Goal: Information Seeking & Learning: Learn about a topic

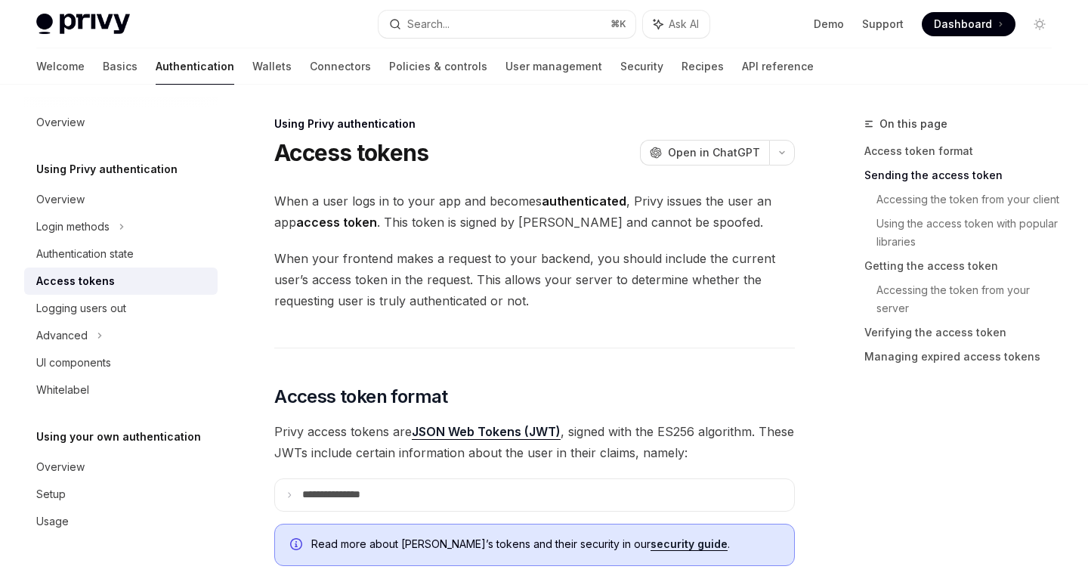
scroll to position [527, 0]
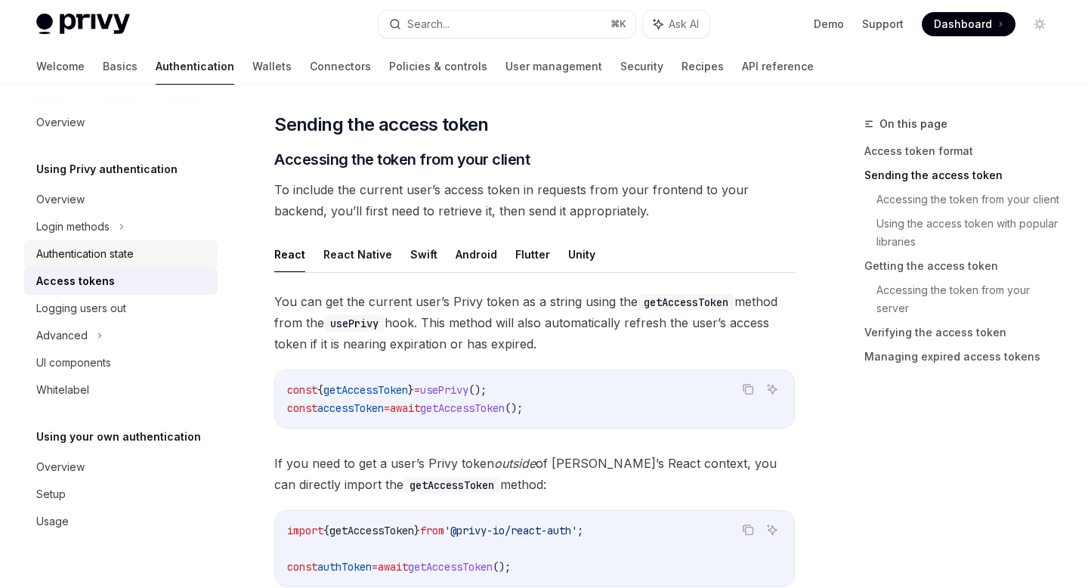
click at [109, 258] on div "Authentication state" at bounding box center [84, 254] width 97 height 18
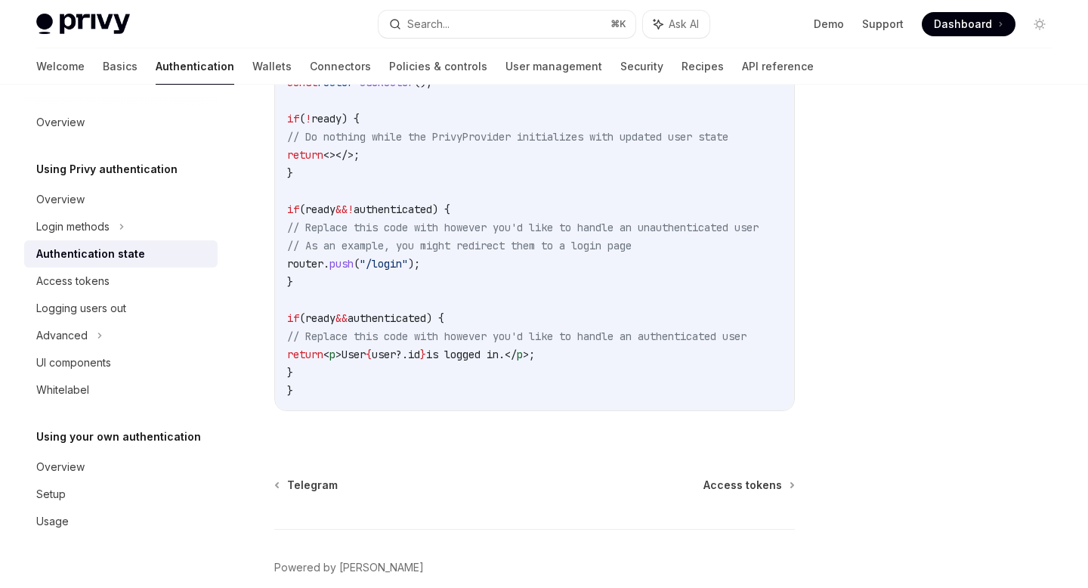
scroll to position [637, 0]
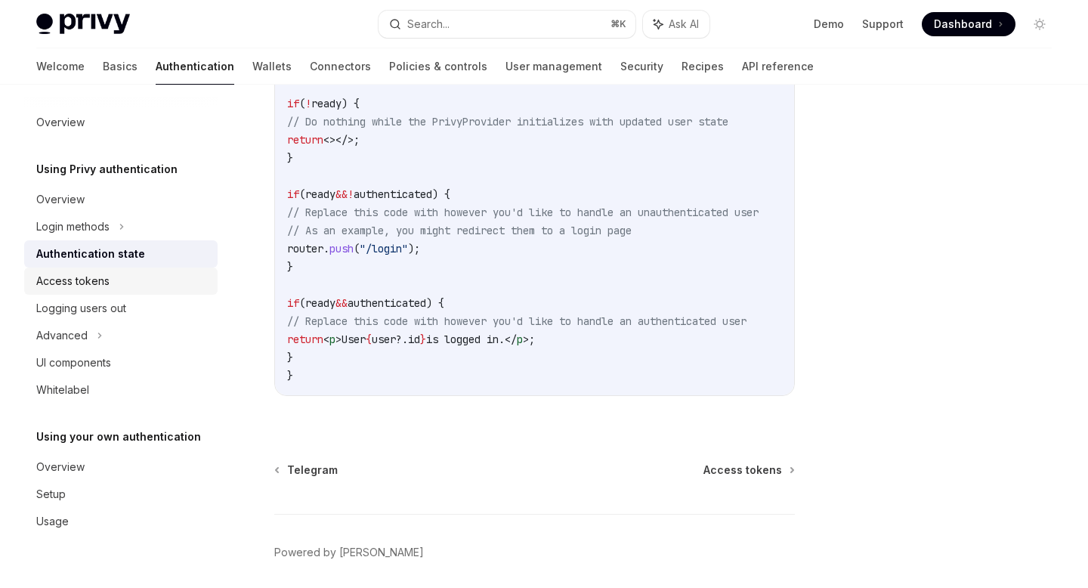
click at [132, 274] on div "Access tokens" at bounding box center [122, 281] width 172 height 18
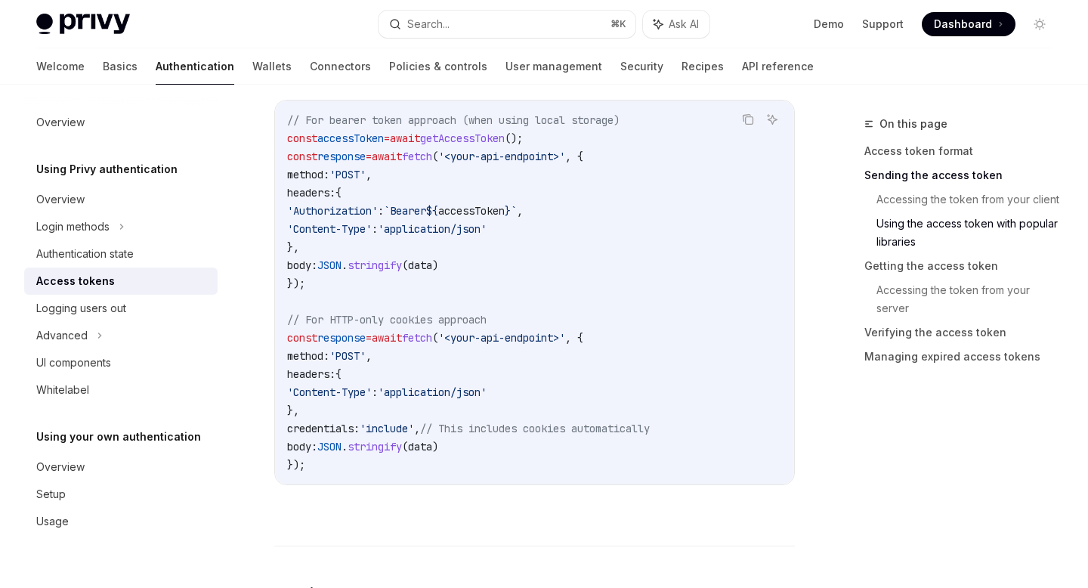
scroll to position [1401, 0]
click at [175, 305] on div "Logging users out" at bounding box center [122, 308] width 172 height 18
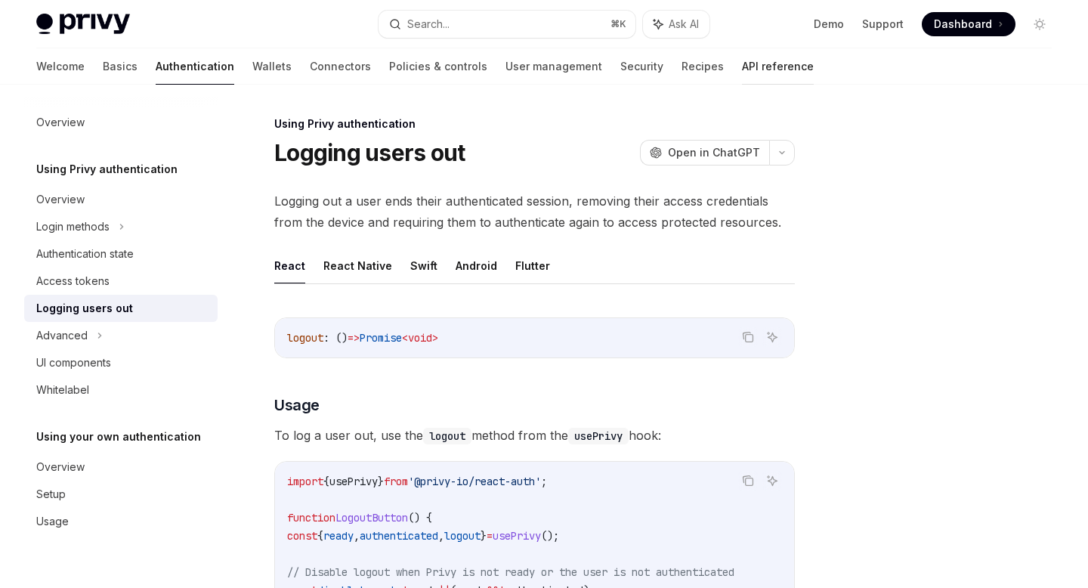
click at [742, 60] on link "API reference" at bounding box center [778, 66] width 72 height 36
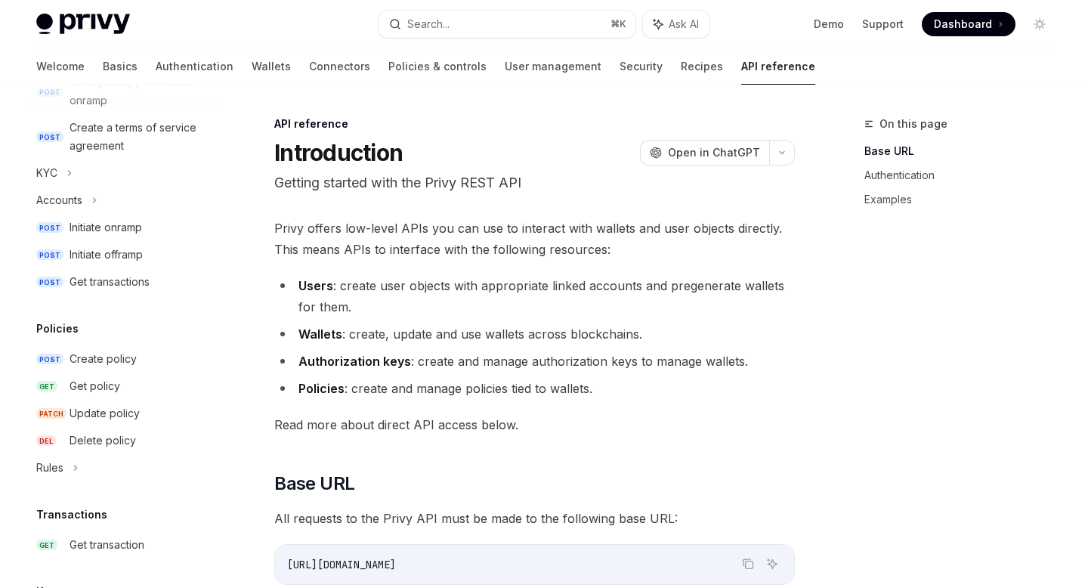
scroll to position [610, 0]
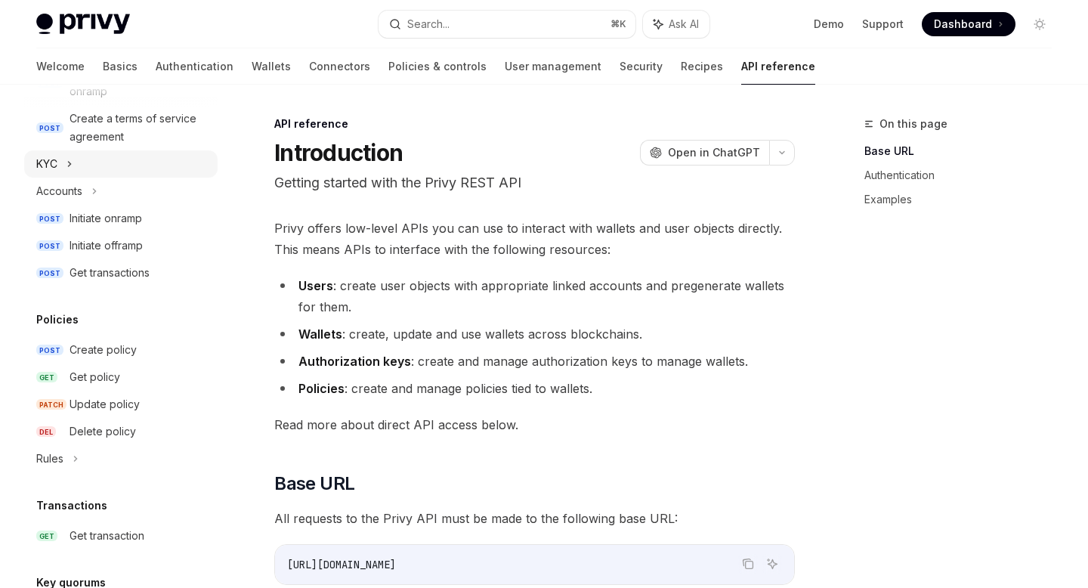
click at [73, 166] on icon at bounding box center [70, 164] width 6 height 18
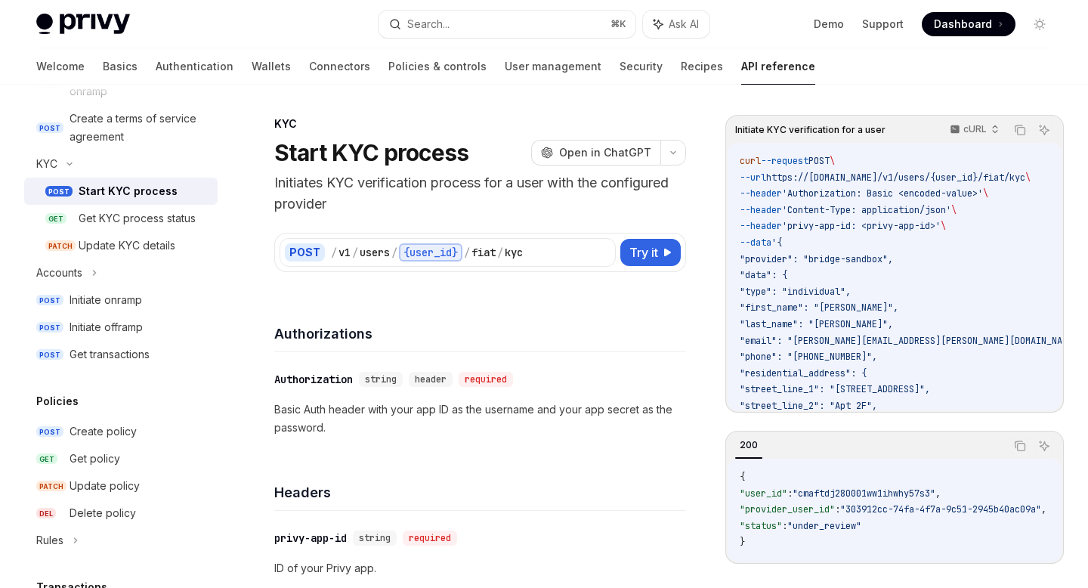
click at [96, 193] on div "Start KYC process" at bounding box center [128, 191] width 99 height 18
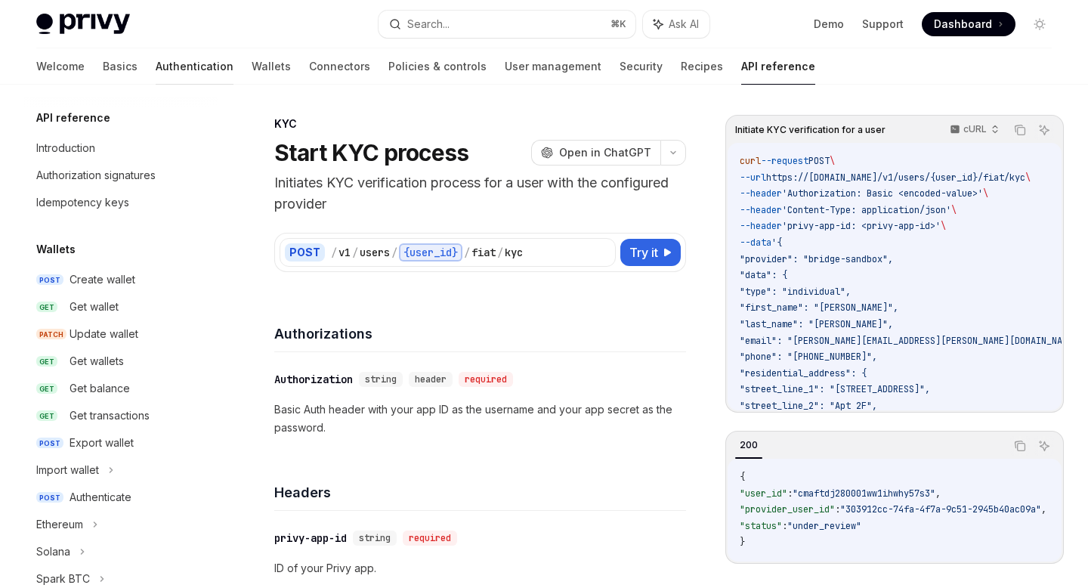
click at [156, 63] on link "Authentication" at bounding box center [195, 66] width 78 height 36
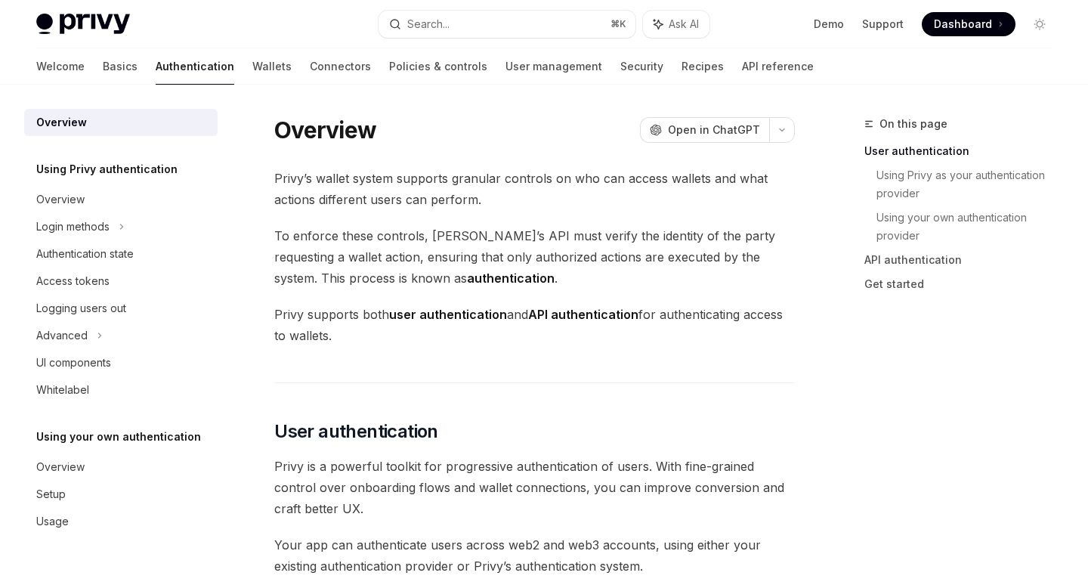
click at [70, 63] on div "Welcome Basics Authentication Wallets Connectors Policies & controls User manag…" at bounding box center [425, 66] width 778 height 36
click at [103, 67] on link "Basics" at bounding box center [120, 66] width 35 height 36
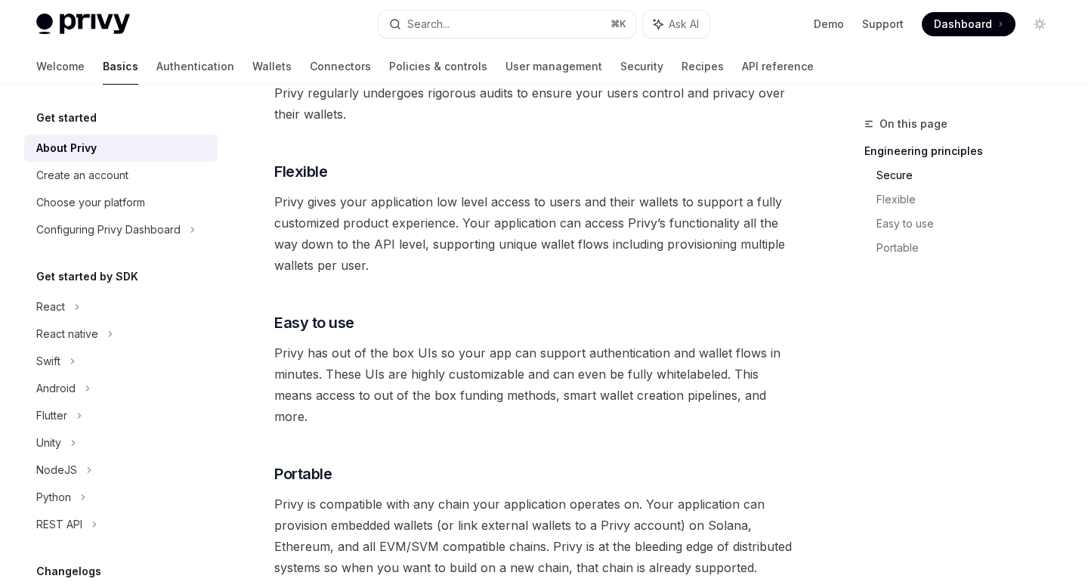
scroll to position [704, 0]
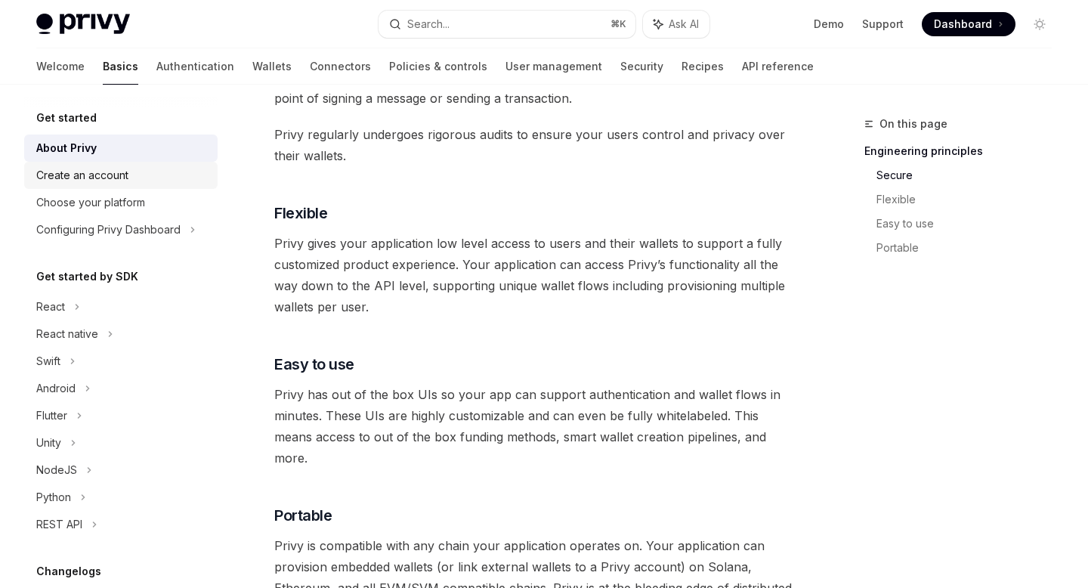
click at [155, 169] on div "Create an account" at bounding box center [122, 175] width 172 height 18
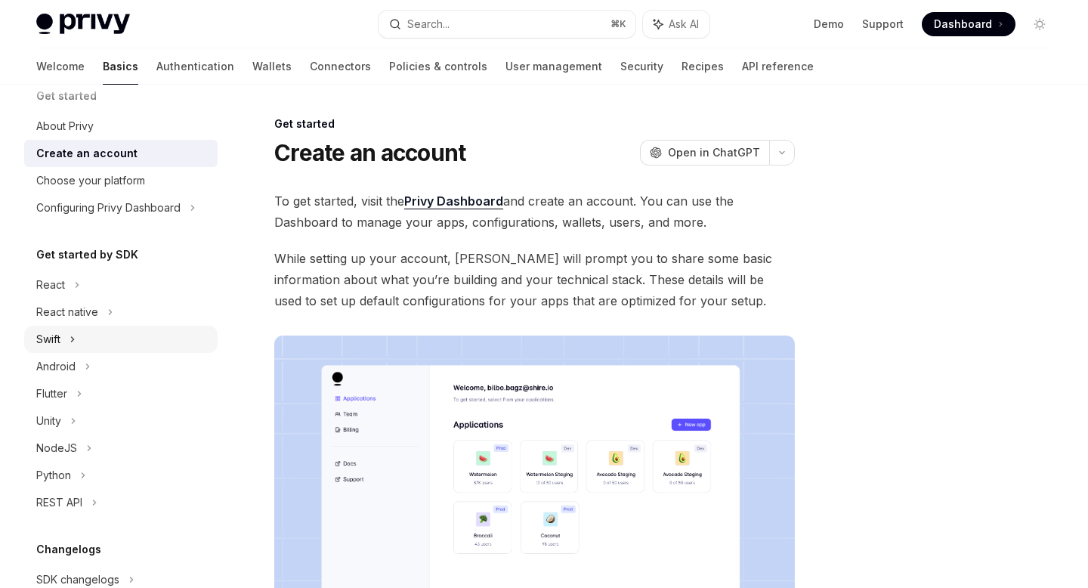
scroll to position [27, 0]
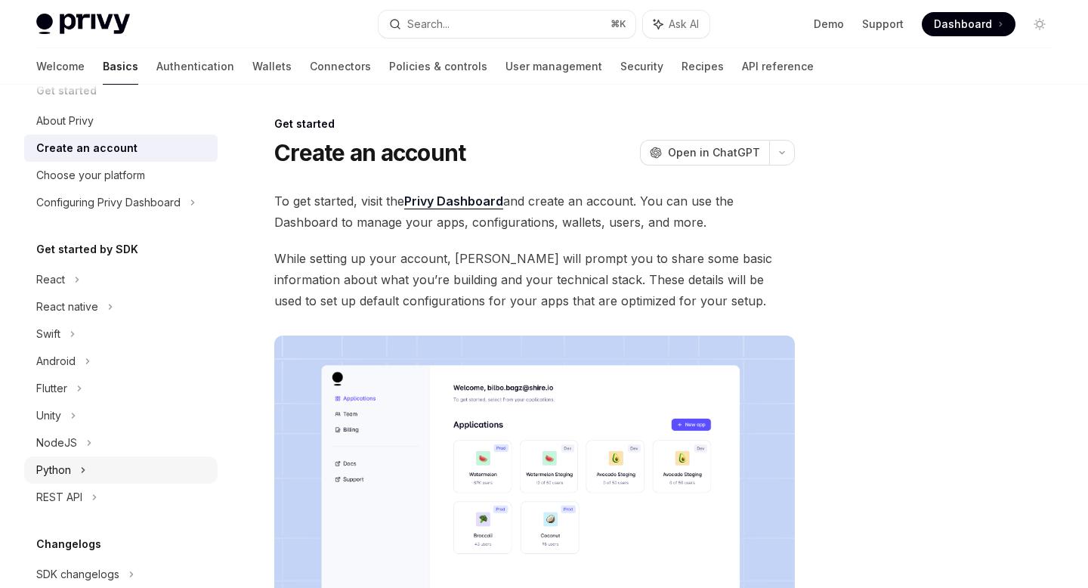
click at [80, 466] on icon at bounding box center [83, 470] width 6 height 18
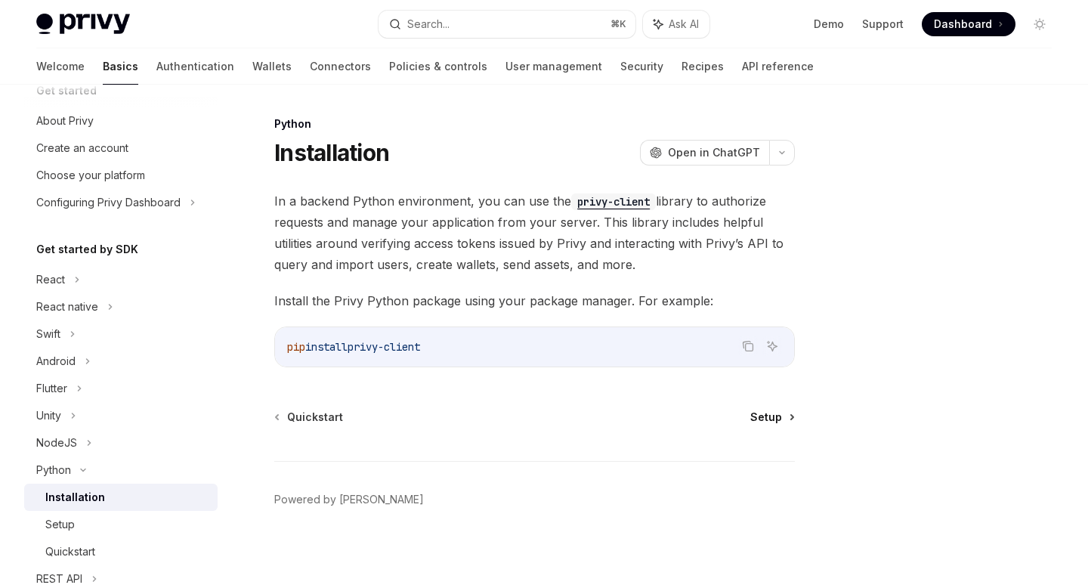
click at [768, 417] on span "Setup" at bounding box center [767, 417] width 32 height 15
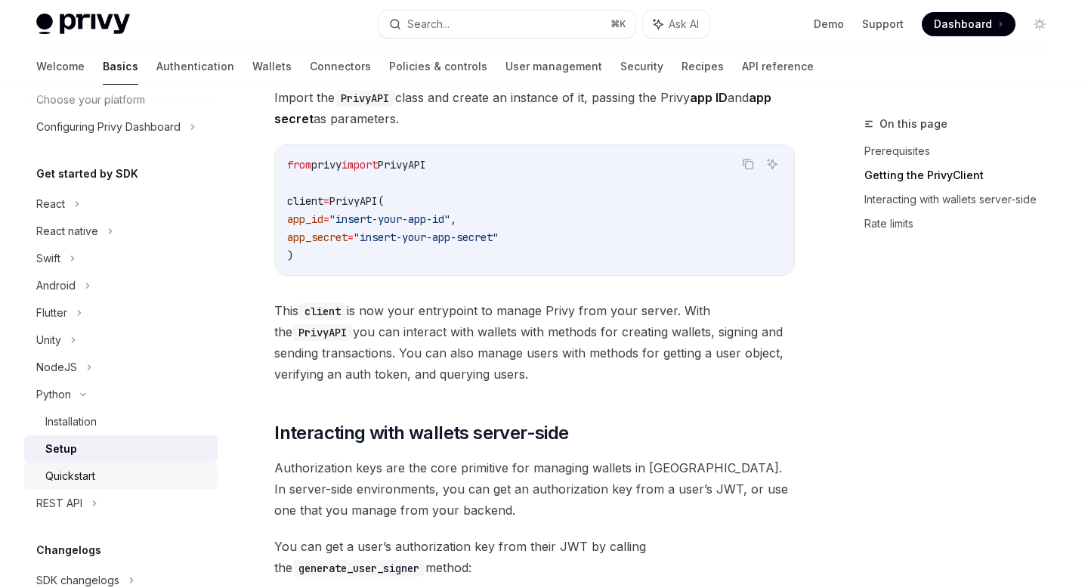
scroll to position [136, 0]
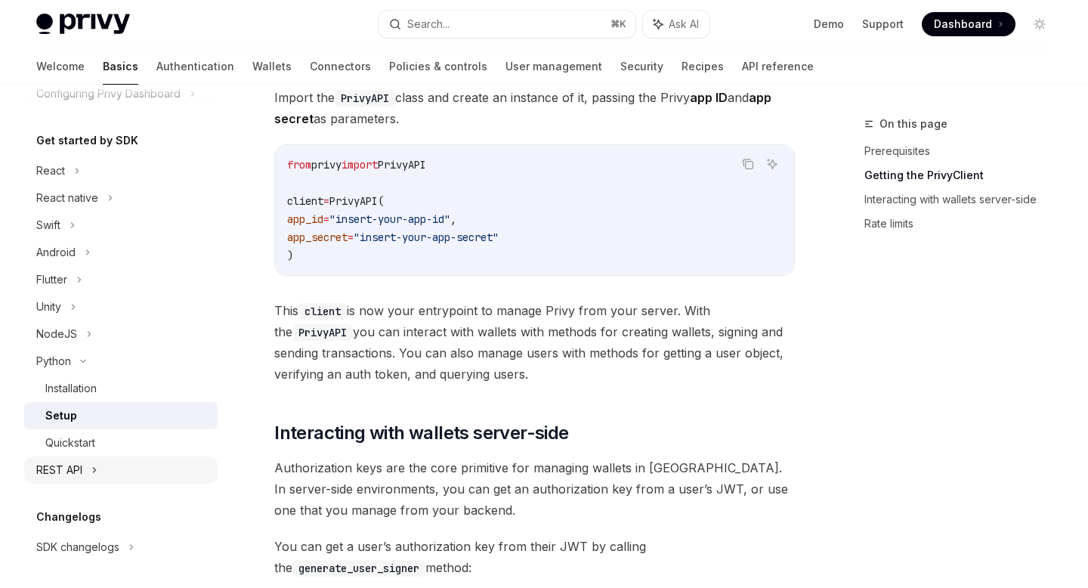
click at [69, 478] on div "REST API" at bounding box center [59, 470] width 46 height 18
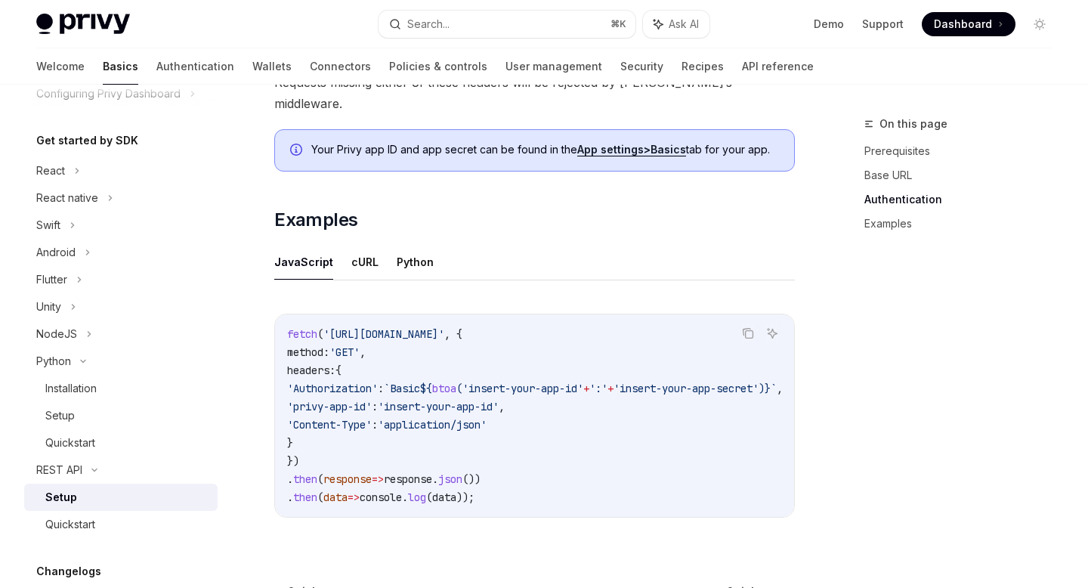
scroll to position [692, 0]
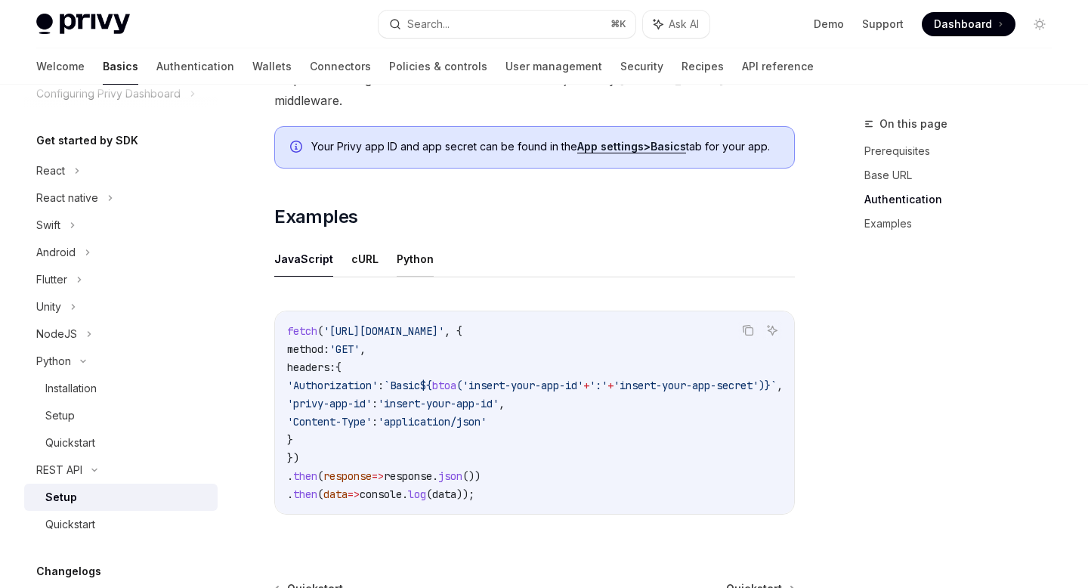
click at [410, 241] on button "Python" at bounding box center [415, 259] width 37 height 36
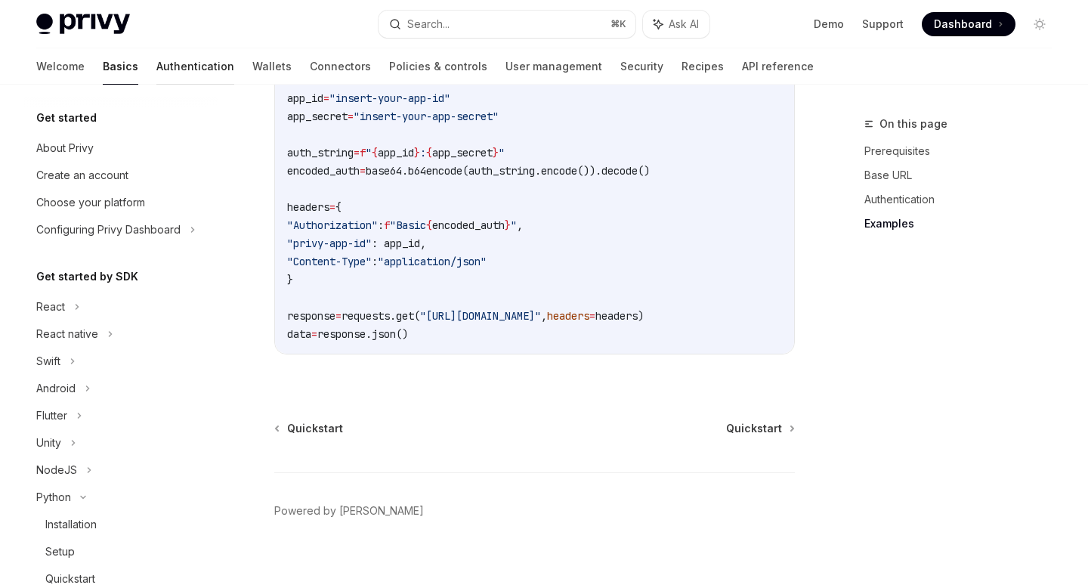
click at [156, 70] on link "Authentication" at bounding box center [195, 66] width 78 height 36
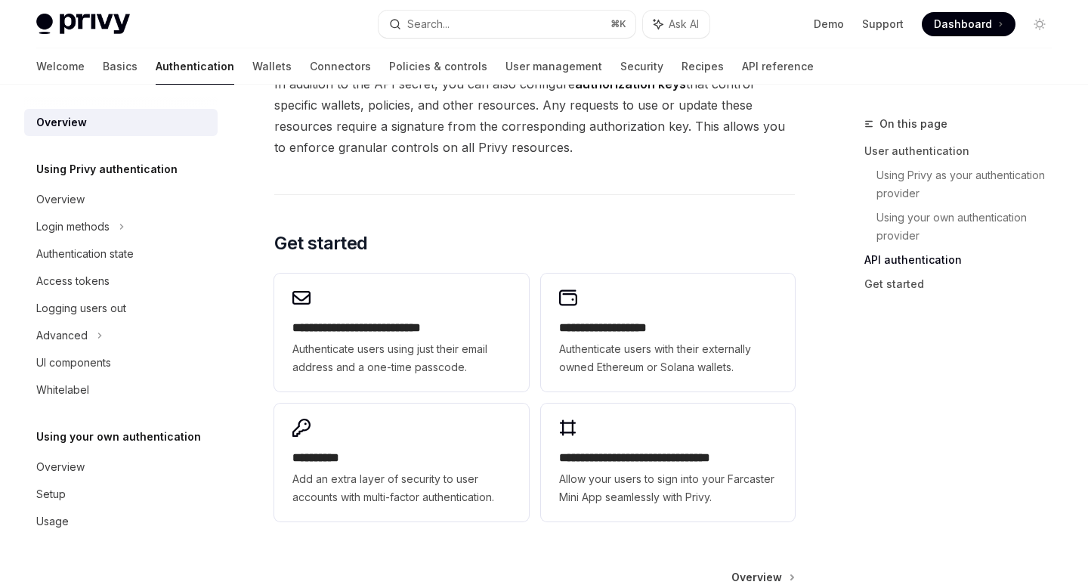
scroll to position [1146, 0]
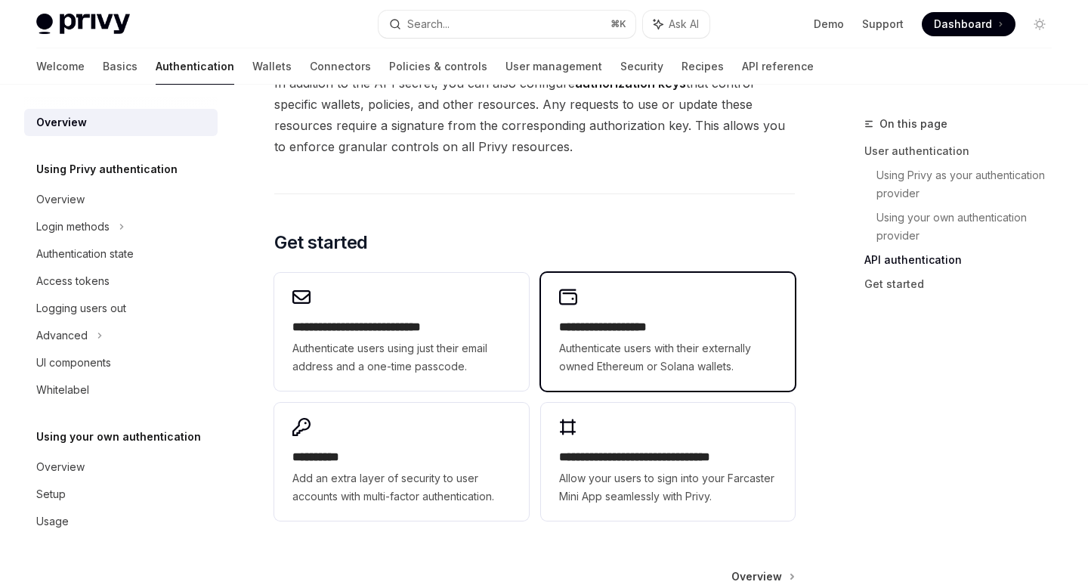
click at [632, 337] on div "**********" at bounding box center [668, 346] width 218 height 57
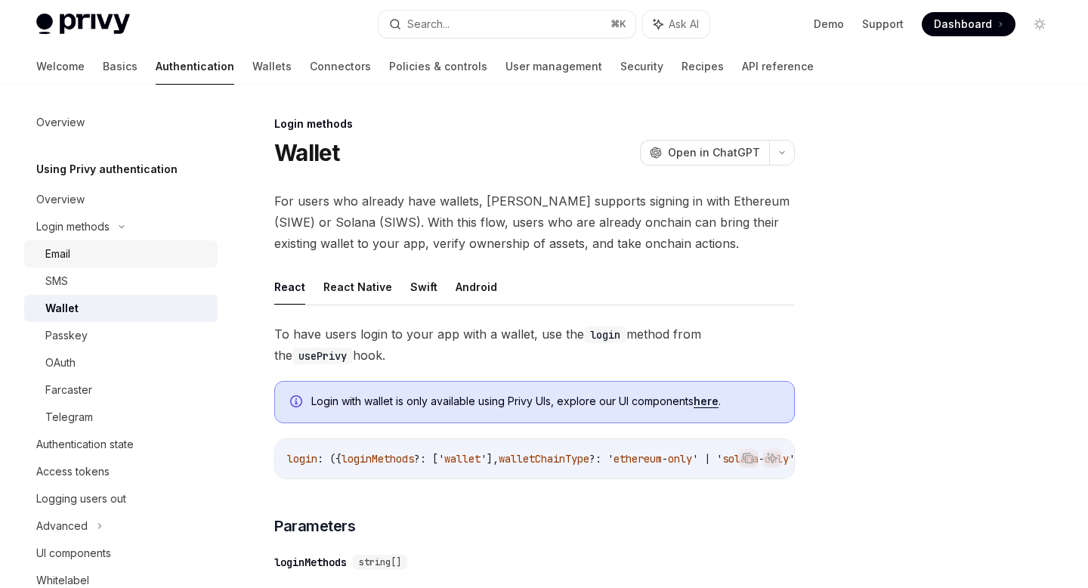
click at [145, 257] on div "Email" at bounding box center [126, 254] width 163 height 18
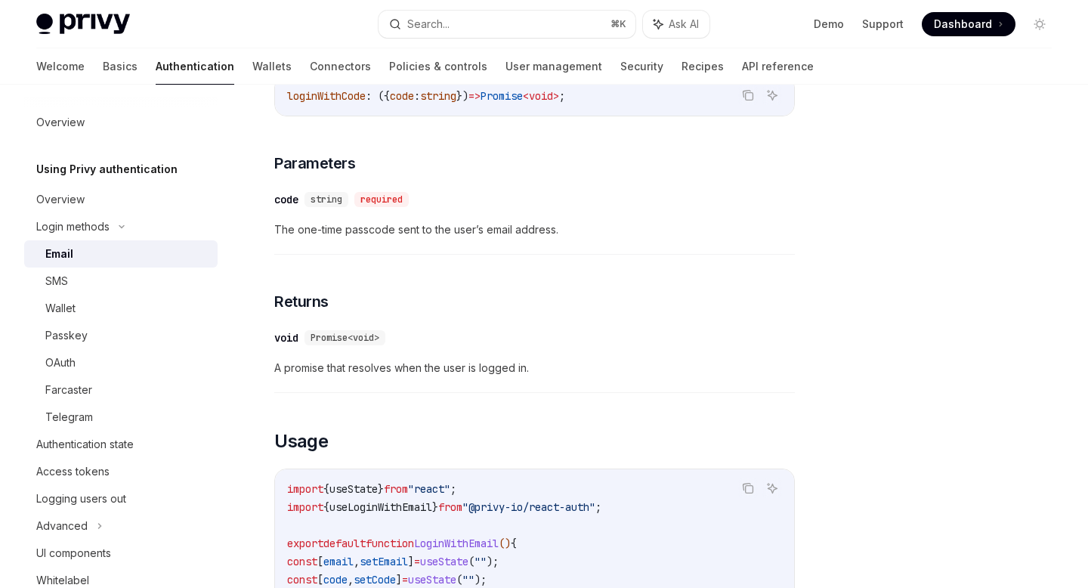
scroll to position [987, 0]
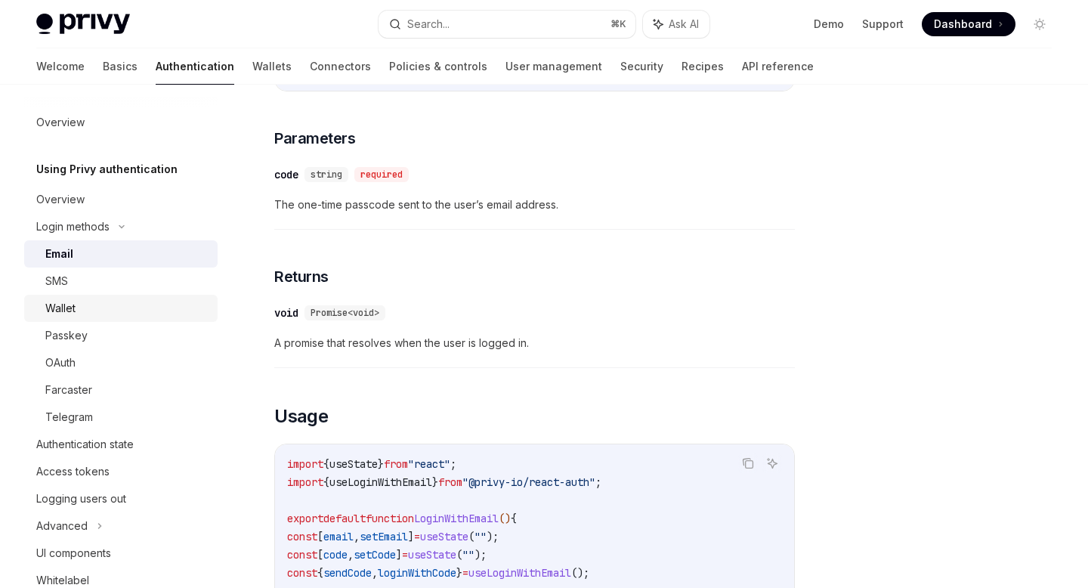
click at [144, 313] on div "Wallet" at bounding box center [126, 308] width 163 height 18
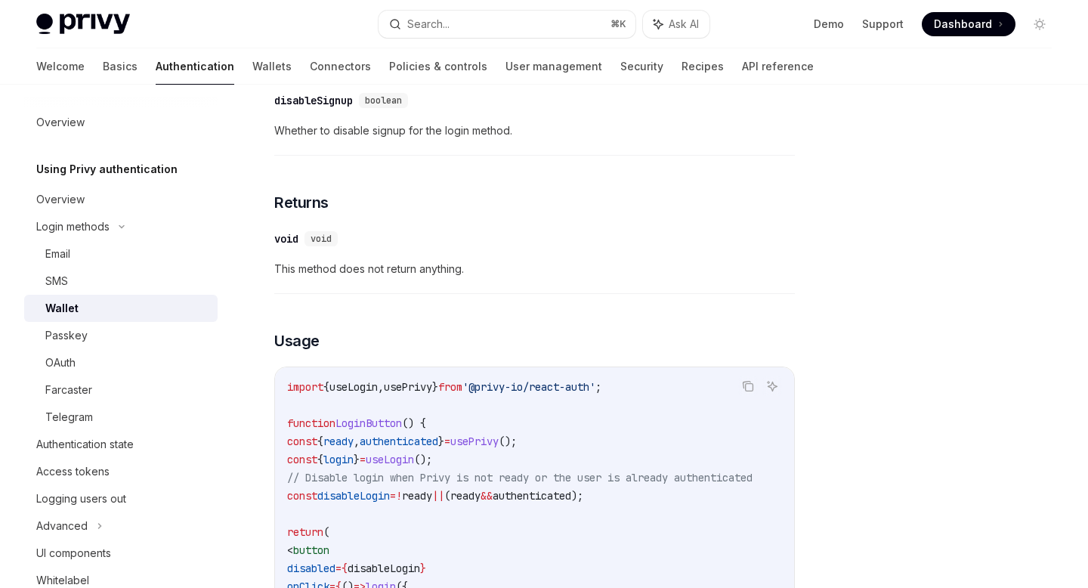
scroll to position [639, 0]
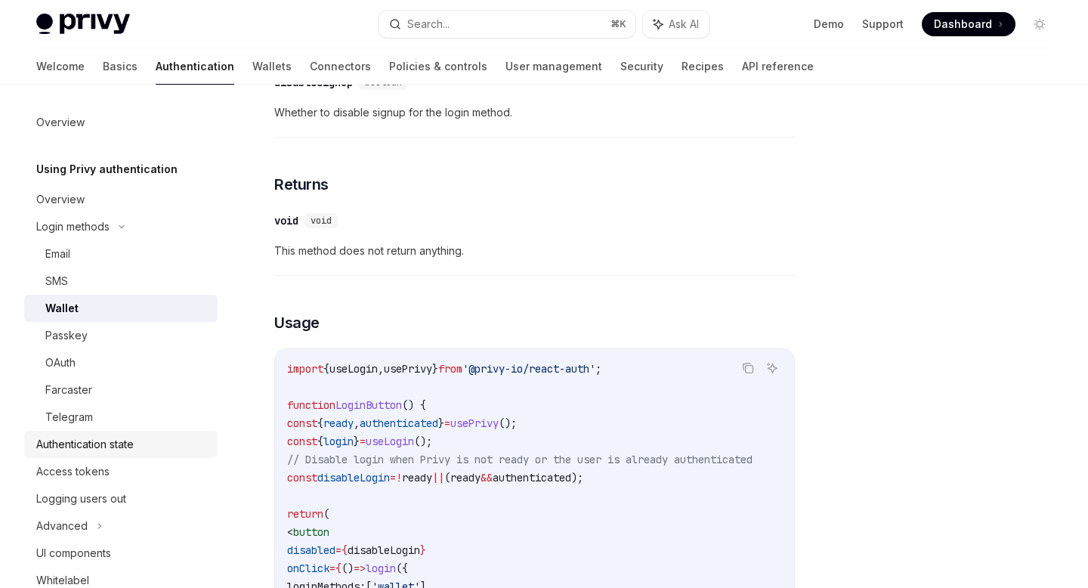
click at [123, 436] on div "Authentication state" at bounding box center [84, 444] width 97 height 18
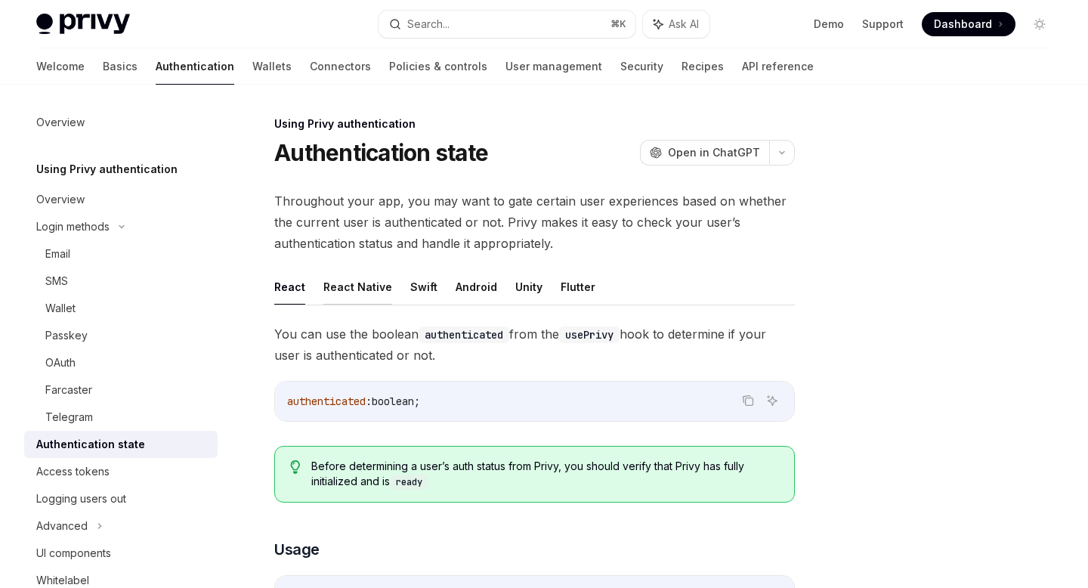
click at [367, 286] on button "React Native" at bounding box center [357, 287] width 69 height 36
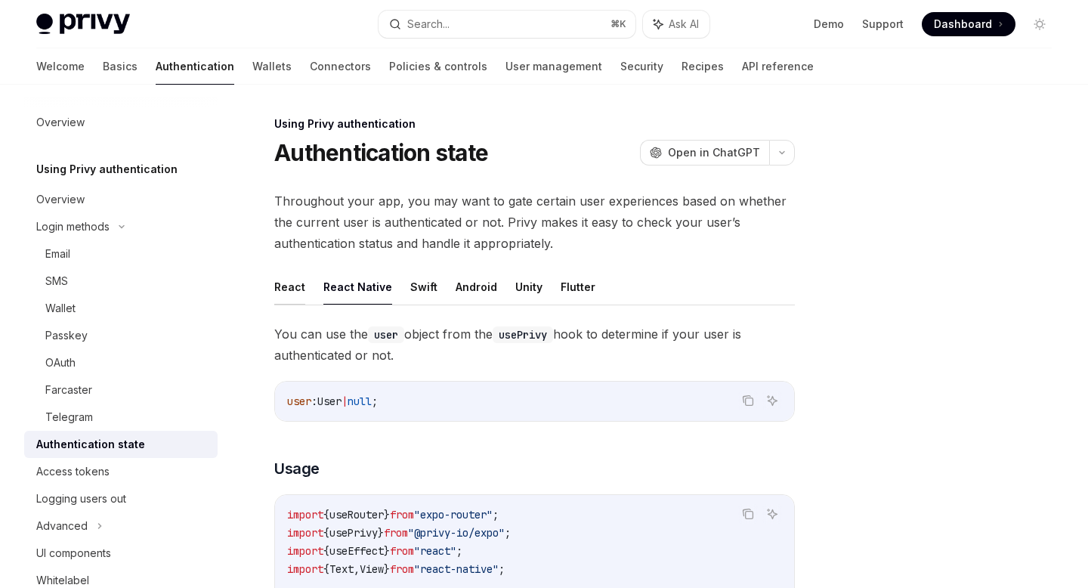
click at [286, 285] on button "React" at bounding box center [289, 287] width 31 height 36
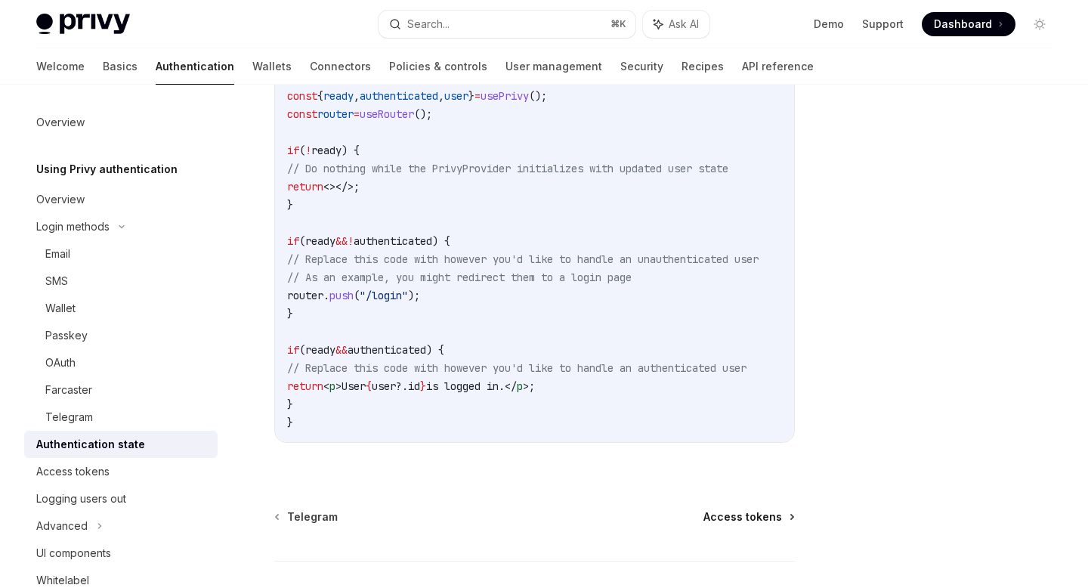
scroll to position [592, 0]
click at [762, 523] on span "Access tokens" at bounding box center [743, 515] width 79 height 15
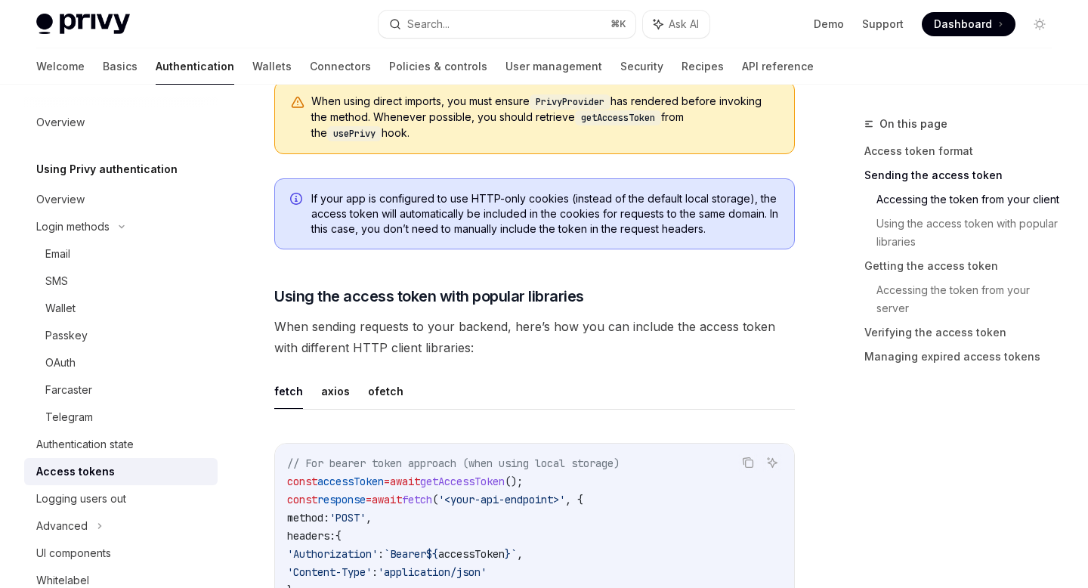
scroll to position [1072, 0]
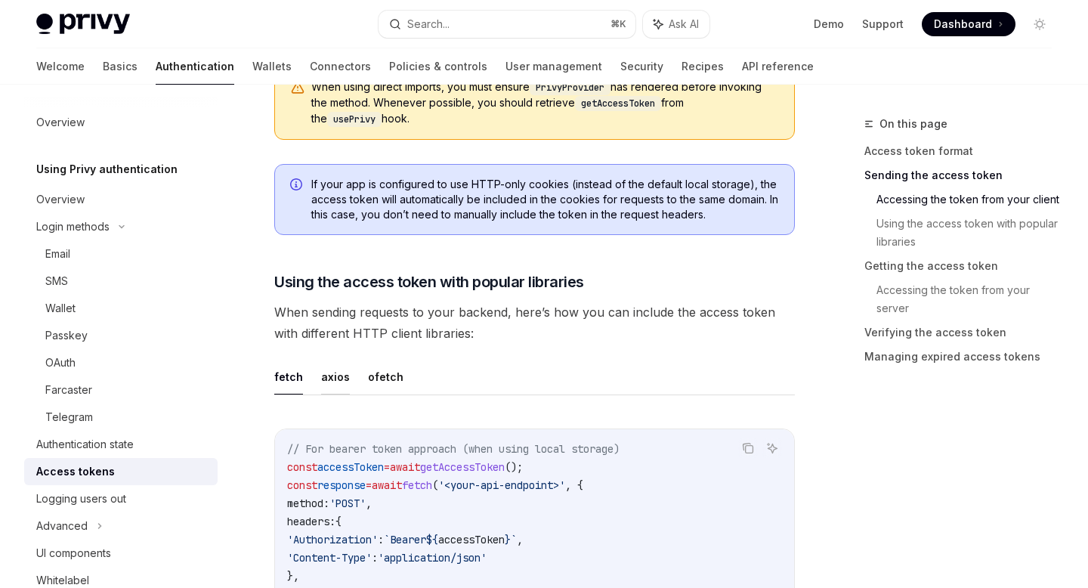
click at [336, 378] on button "axios" at bounding box center [335, 377] width 29 height 36
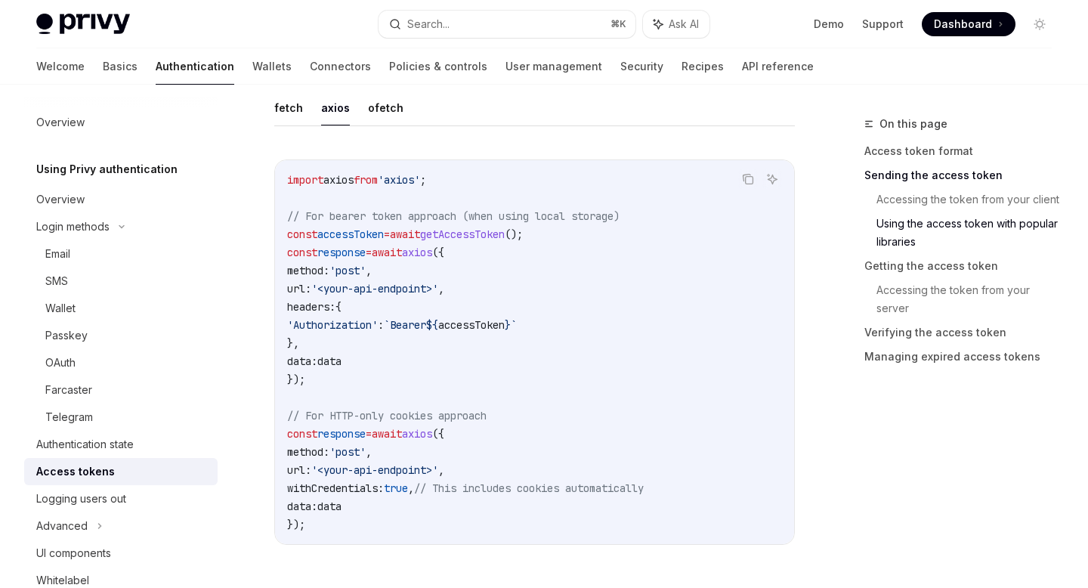
scroll to position [1309, 0]
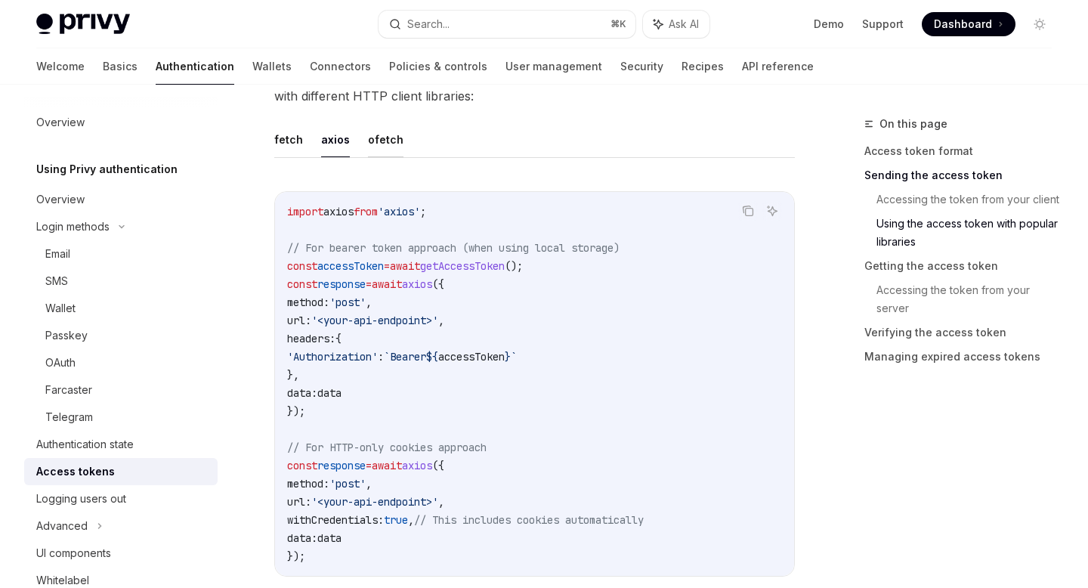
click at [388, 145] on button "ofetch" at bounding box center [386, 140] width 36 height 36
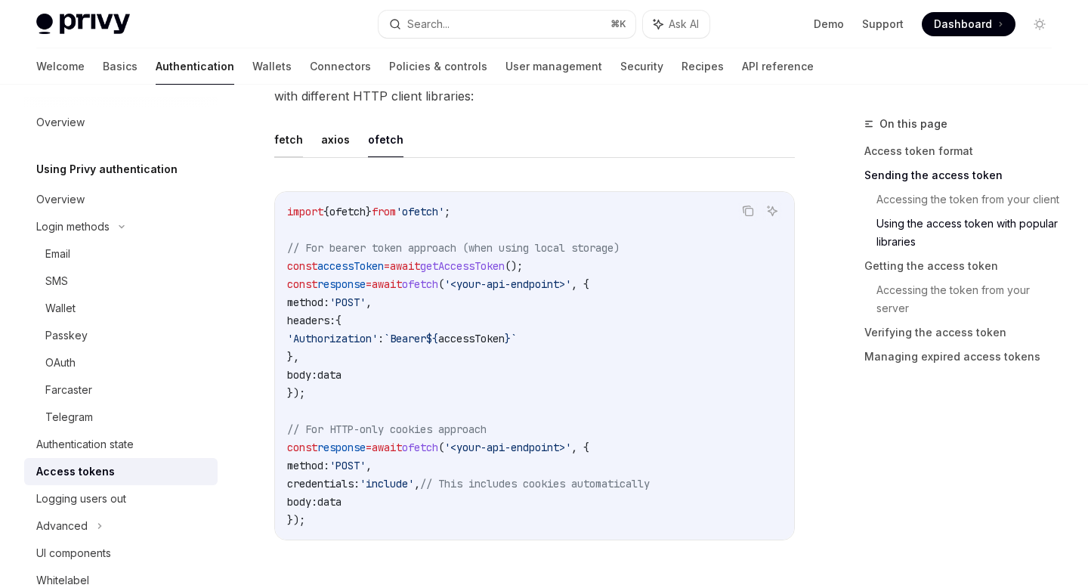
click at [294, 141] on button "fetch" at bounding box center [288, 140] width 29 height 36
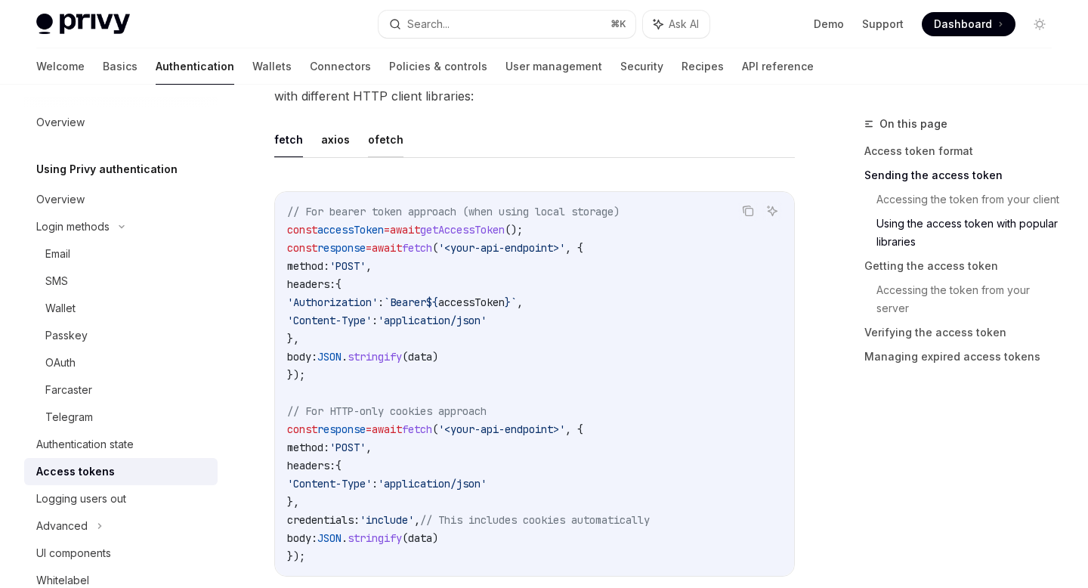
click at [381, 138] on button "ofetch" at bounding box center [386, 140] width 36 height 36
type textarea "*"
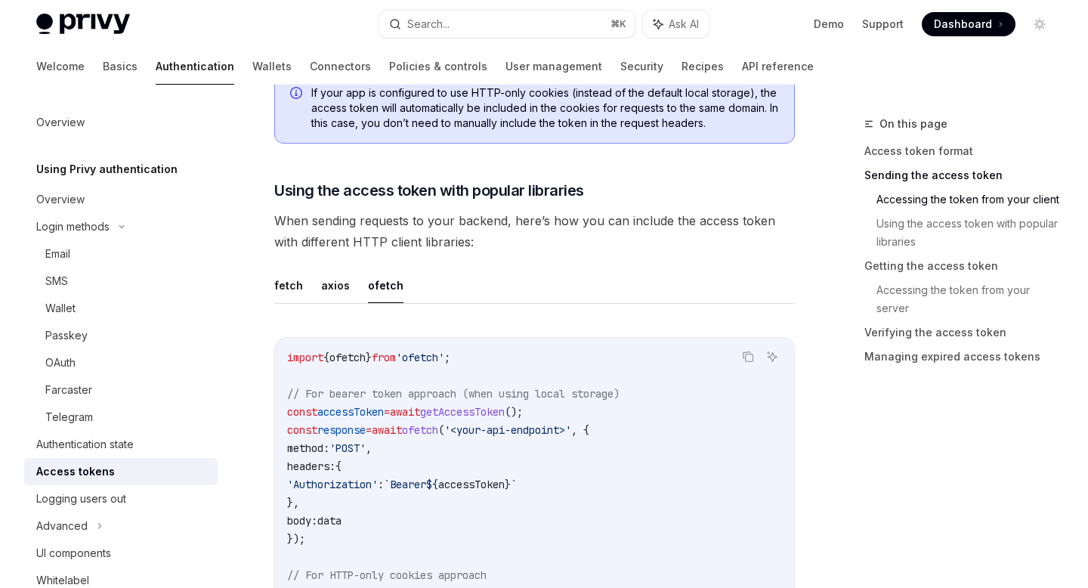
scroll to position [1158, 0]
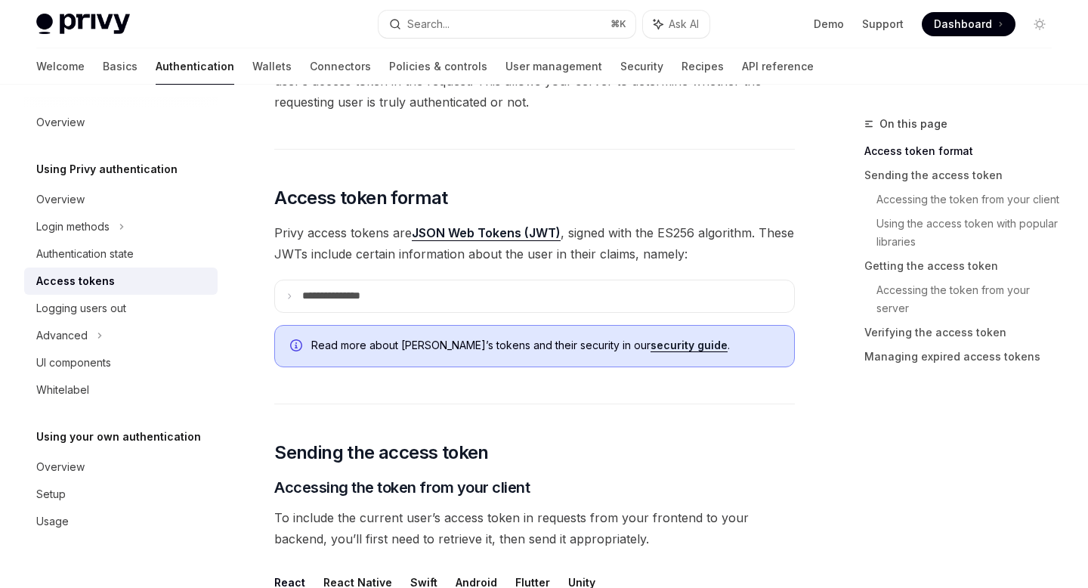
scroll to position [191, 0]
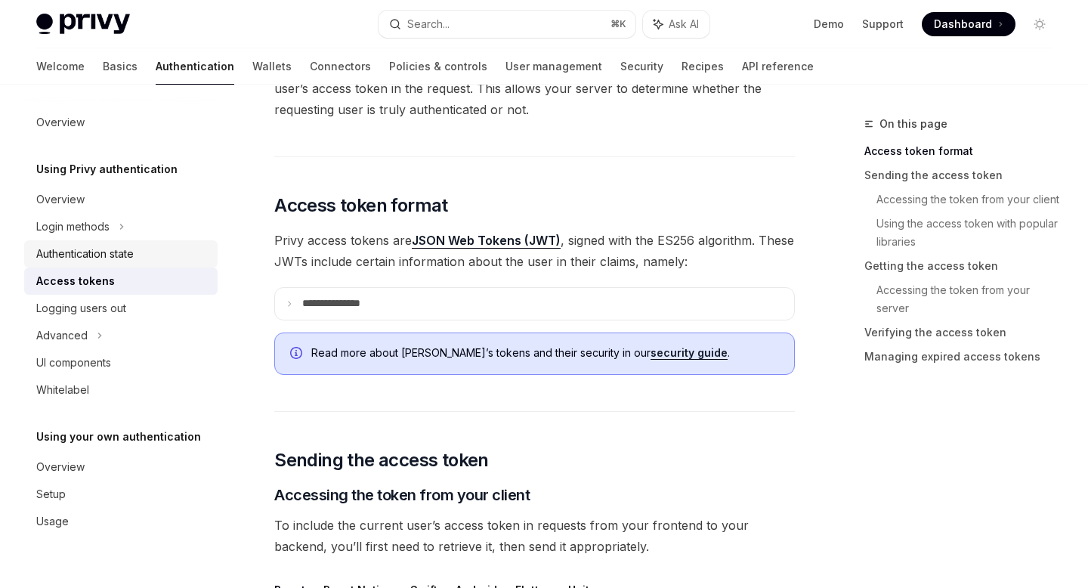
click at [141, 258] on div "Authentication state" at bounding box center [122, 254] width 172 height 18
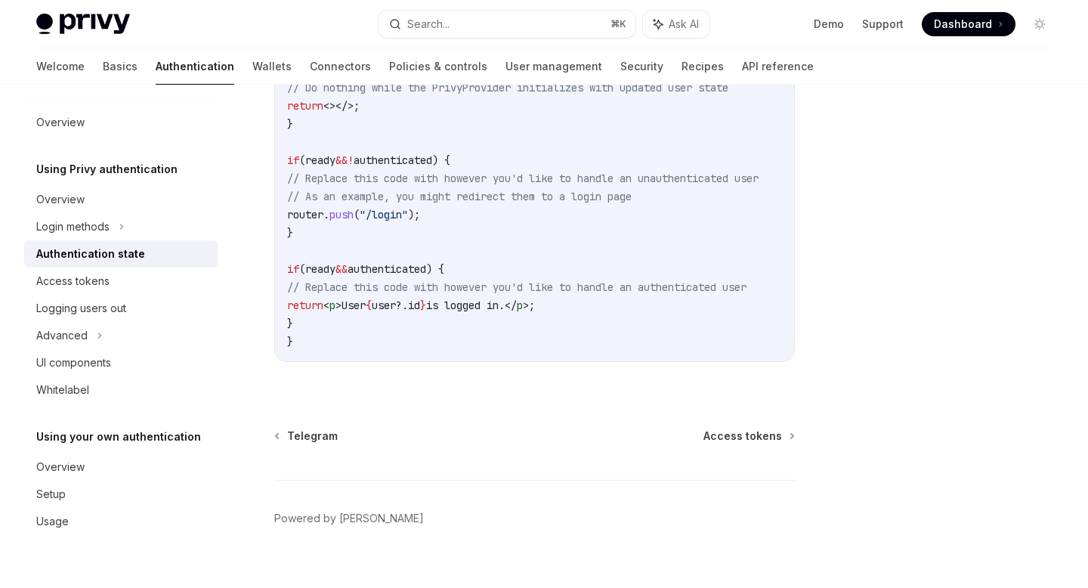
scroll to position [674, 0]
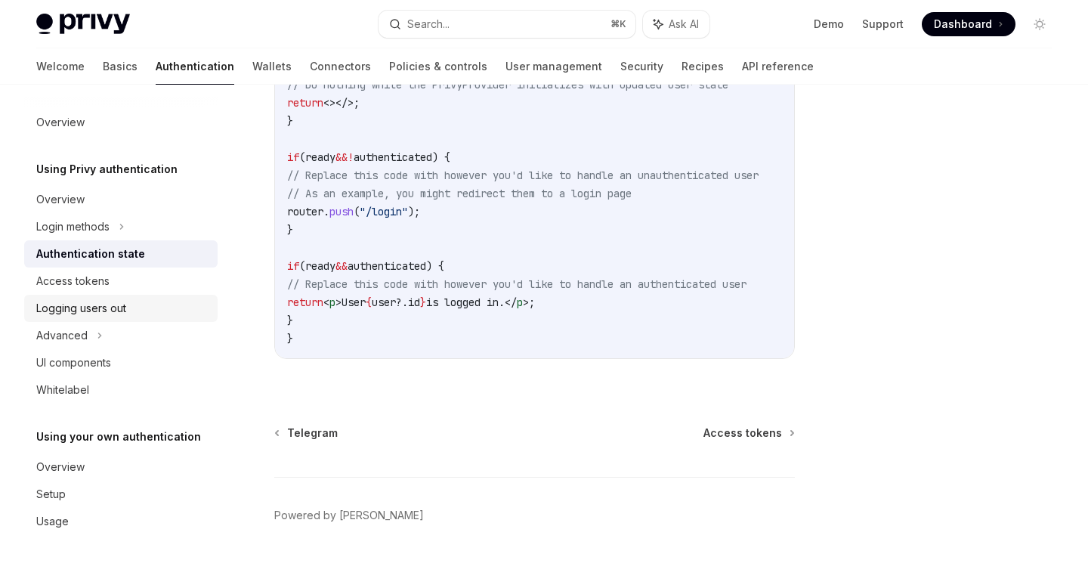
click at [138, 302] on div "Logging users out" at bounding box center [122, 308] width 172 height 18
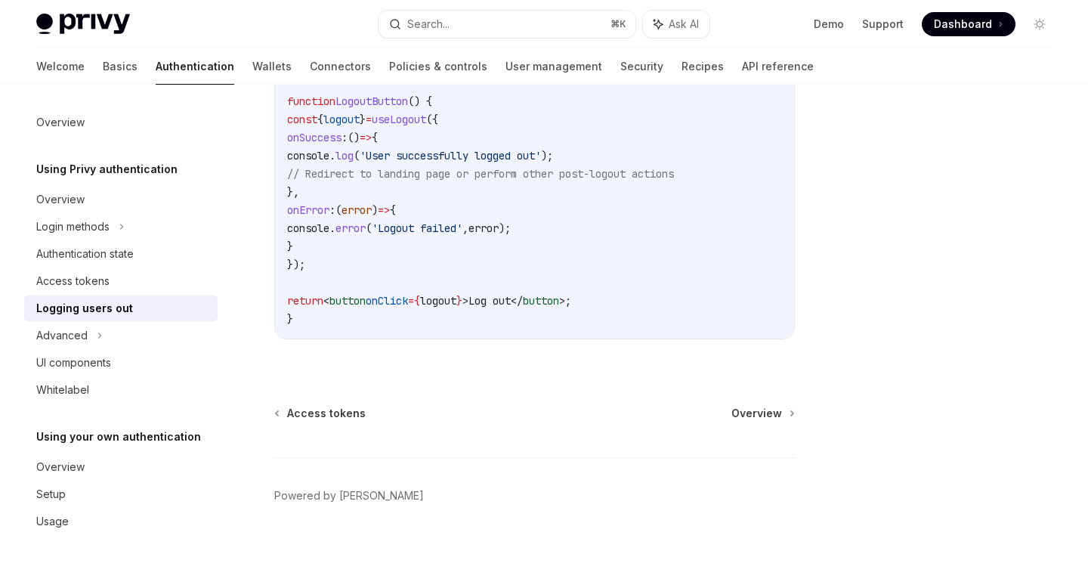
scroll to position [802, 0]
click at [105, 281] on div "Access tokens" at bounding box center [72, 281] width 73 height 18
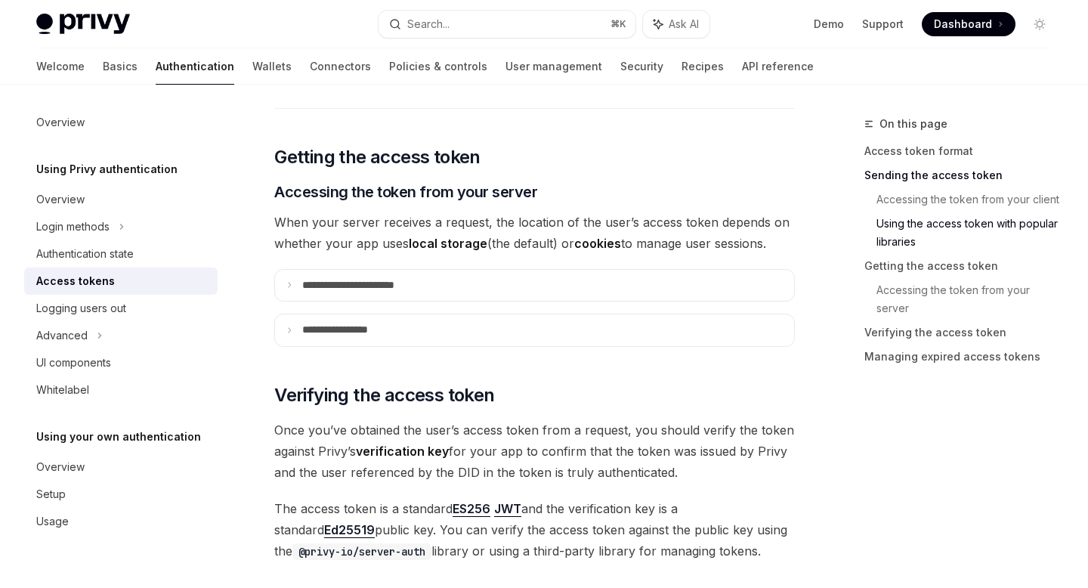
scroll to position [1840, 0]
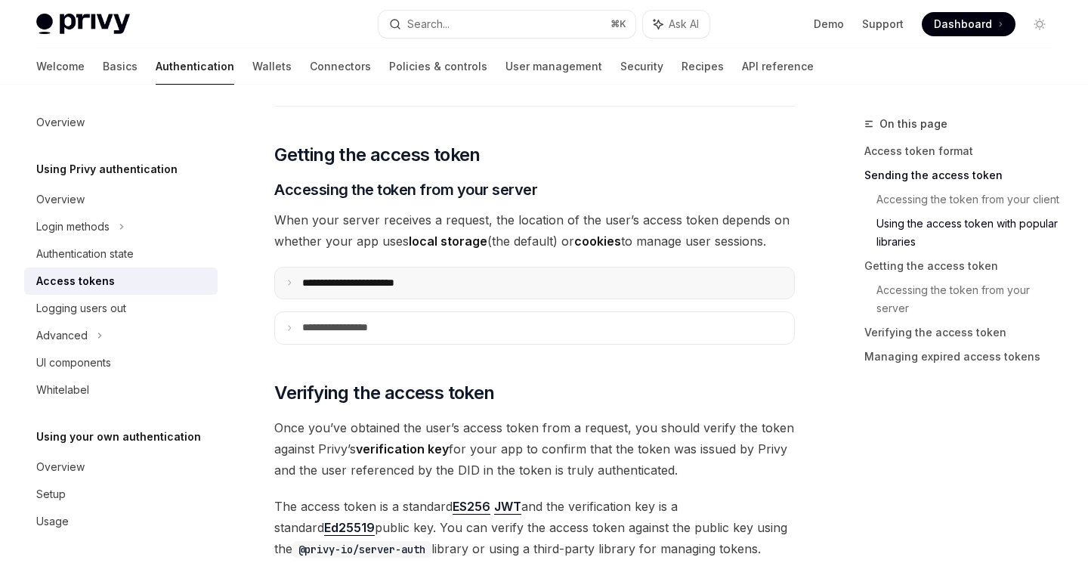
click at [289, 280] on icon at bounding box center [290, 283] width 8 height 8
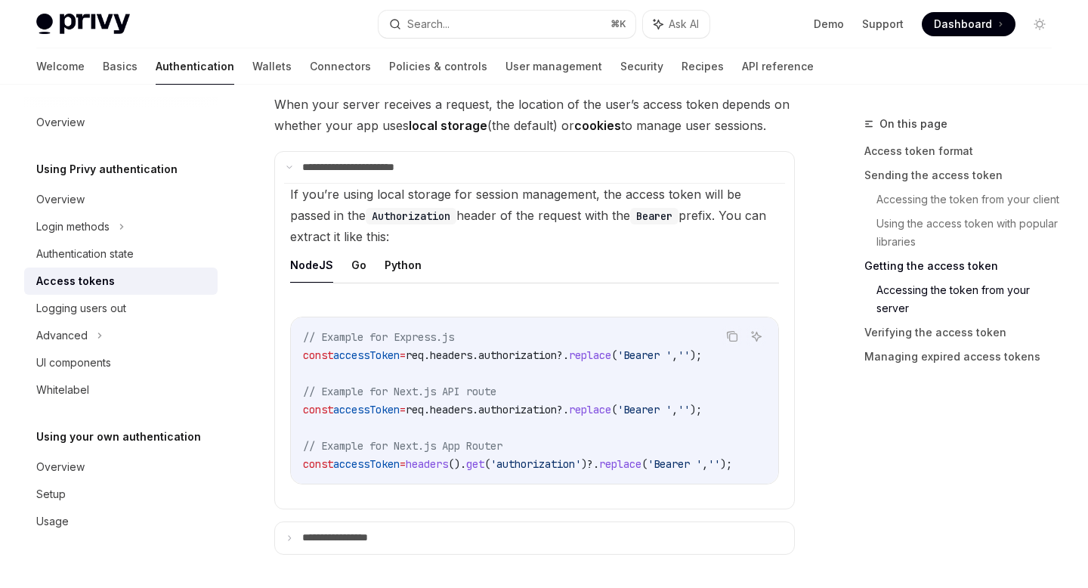
scroll to position [1957, 0]
click at [410, 265] on button "Python" at bounding box center [403, 264] width 37 height 36
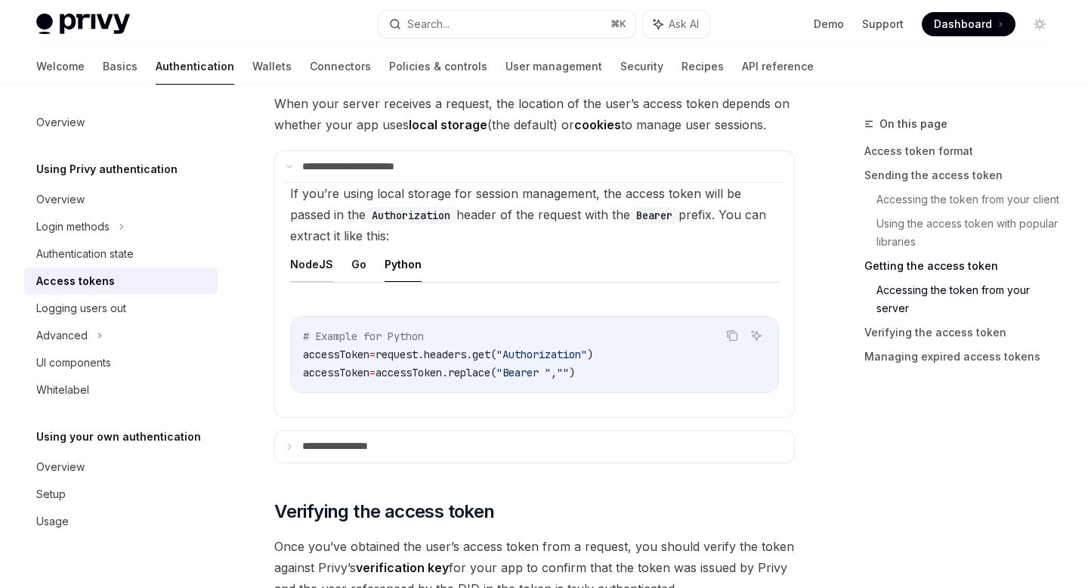
click at [315, 257] on button "NodeJS" at bounding box center [311, 264] width 43 height 36
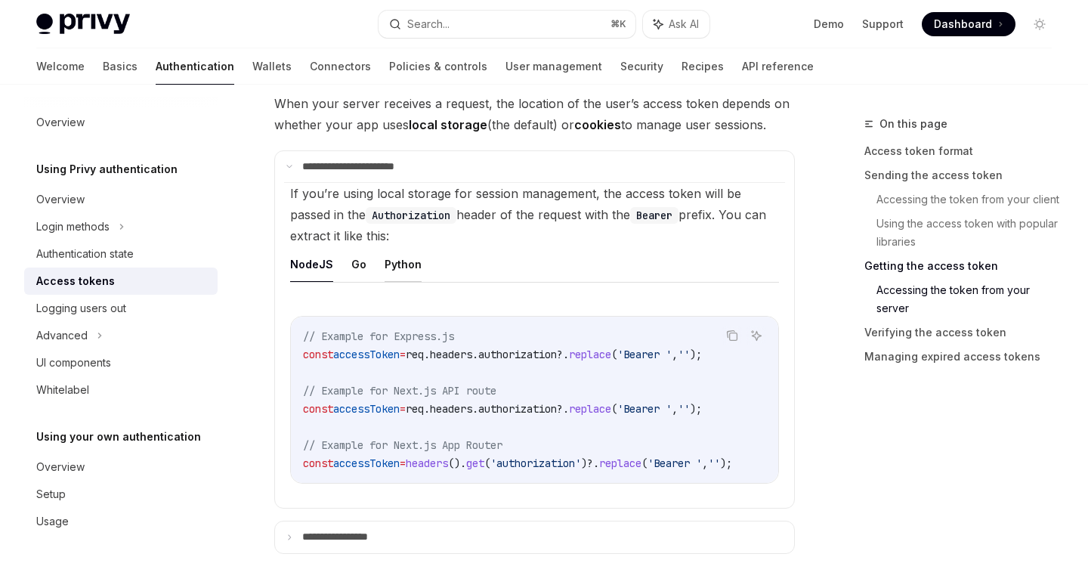
click at [396, 266] on button "Python" at bounding box center [403, 264] width 37 height 36
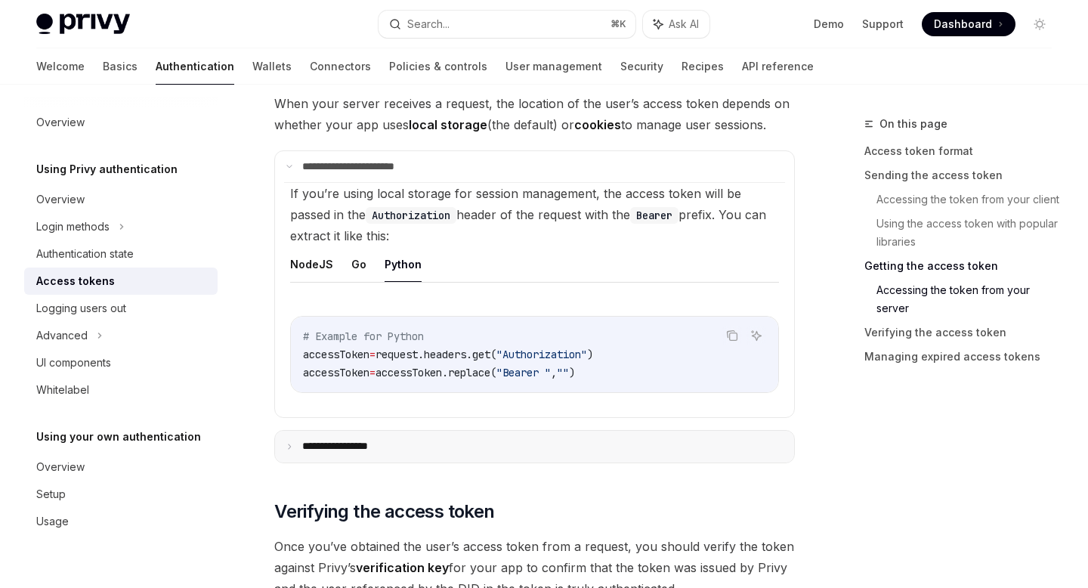
click at [379, 440] on p "**********" at bounding box center [349, 447] width 95 height 14
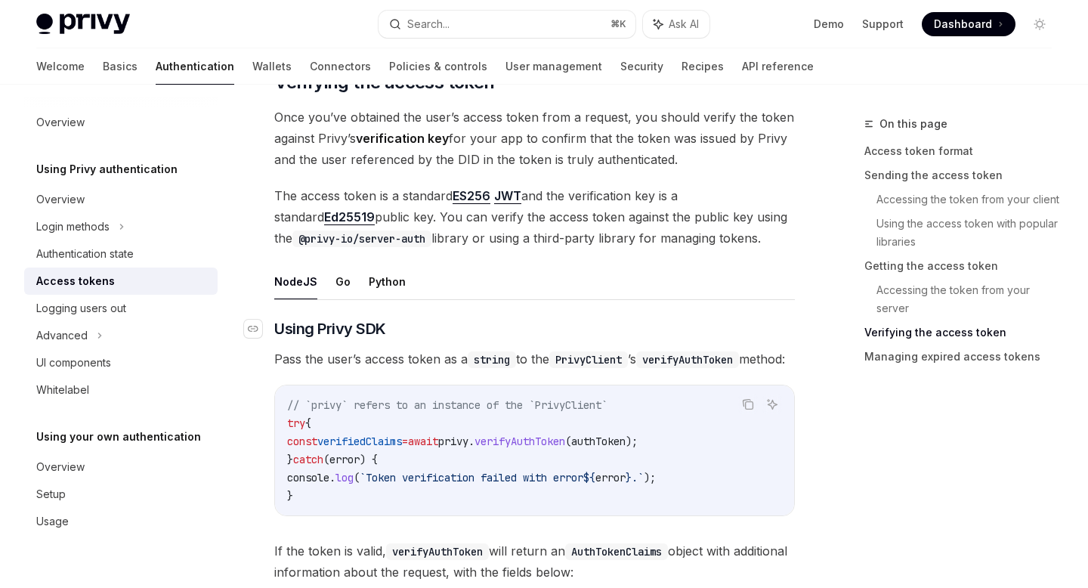
scroll to position [2716, 0]
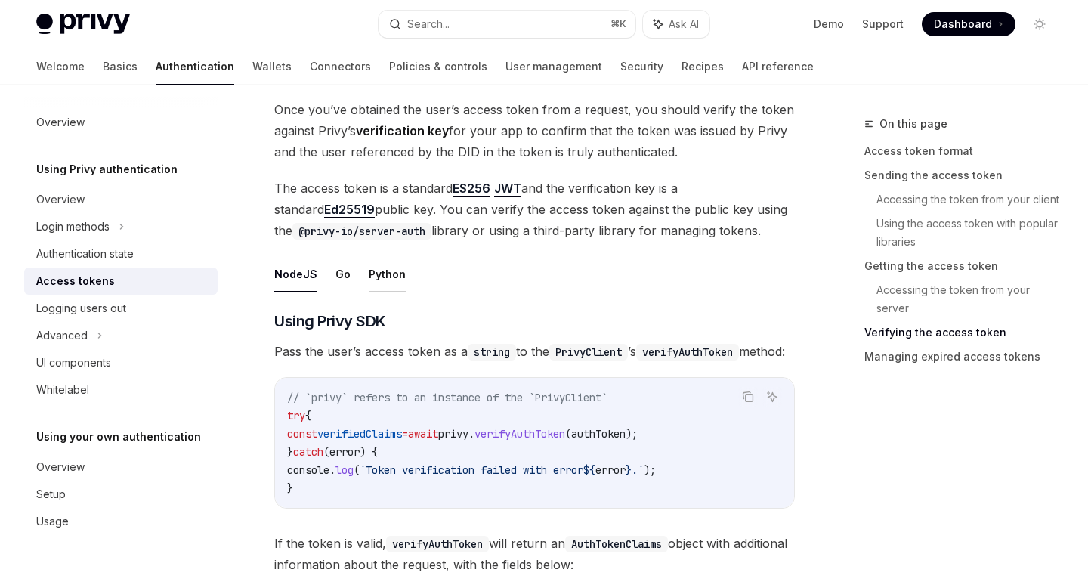
click at [388, 278] on button "Python" at bounding box center [387, 274] width 37 height 36
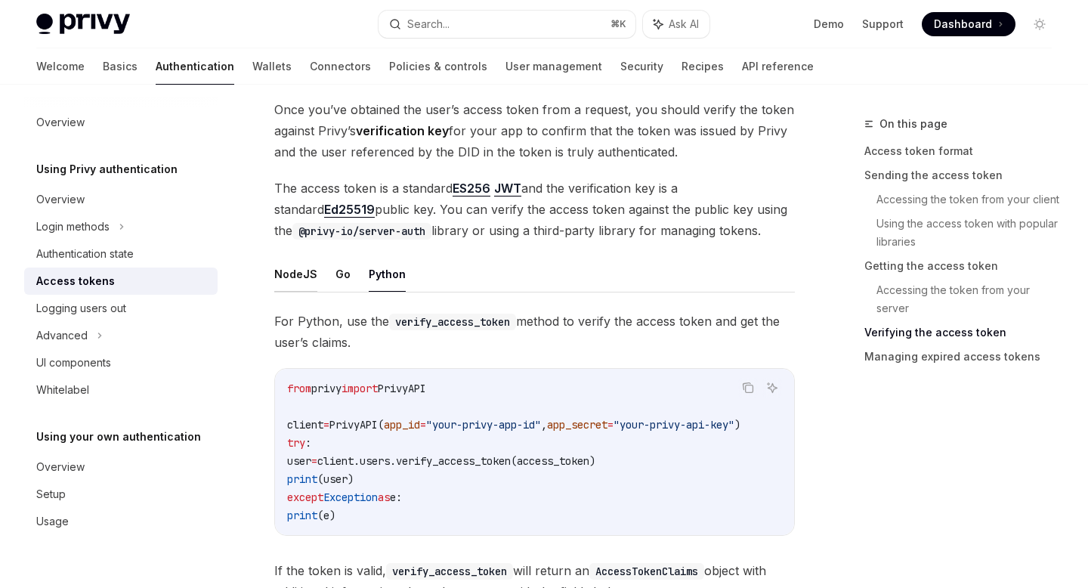
click at [294, 282] on button "NodeJS" at bounding box center [295, 274] width 43 height 36
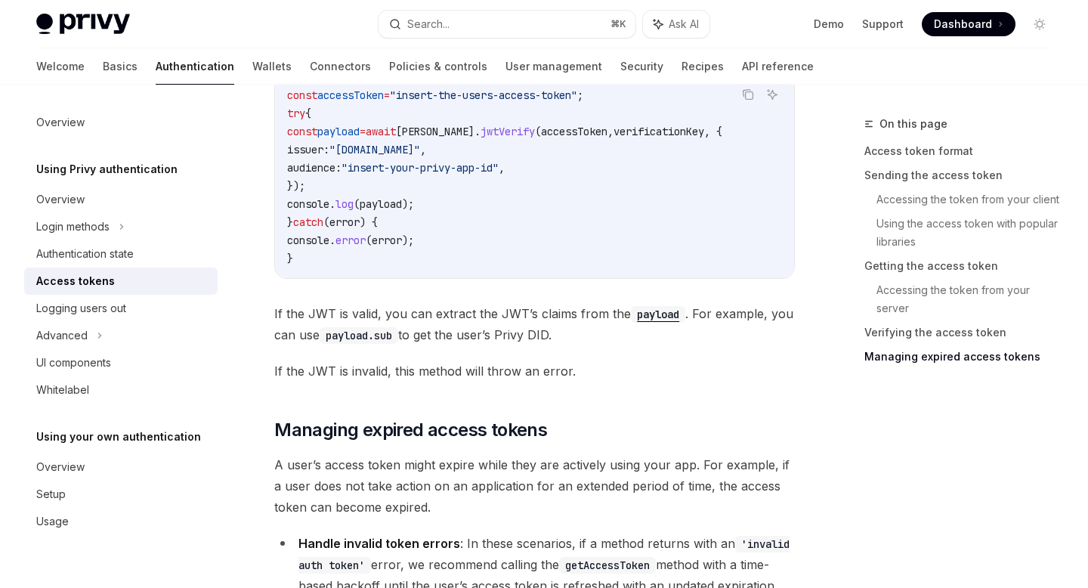
scroll to position [4236, 0]
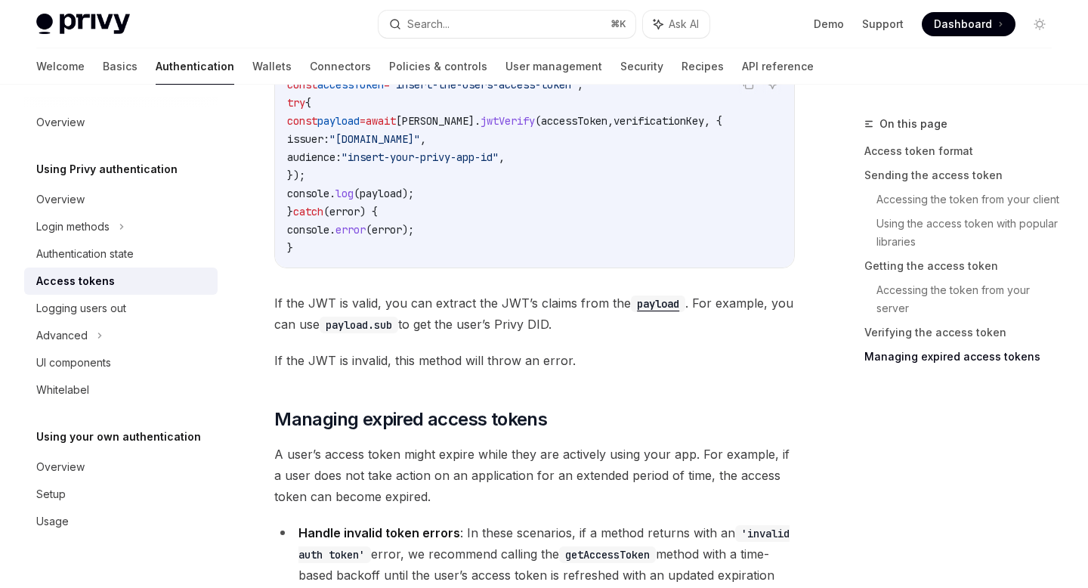
click at [639, 297] on code "payload" at bounding box center [658, 304] width 54 height 17
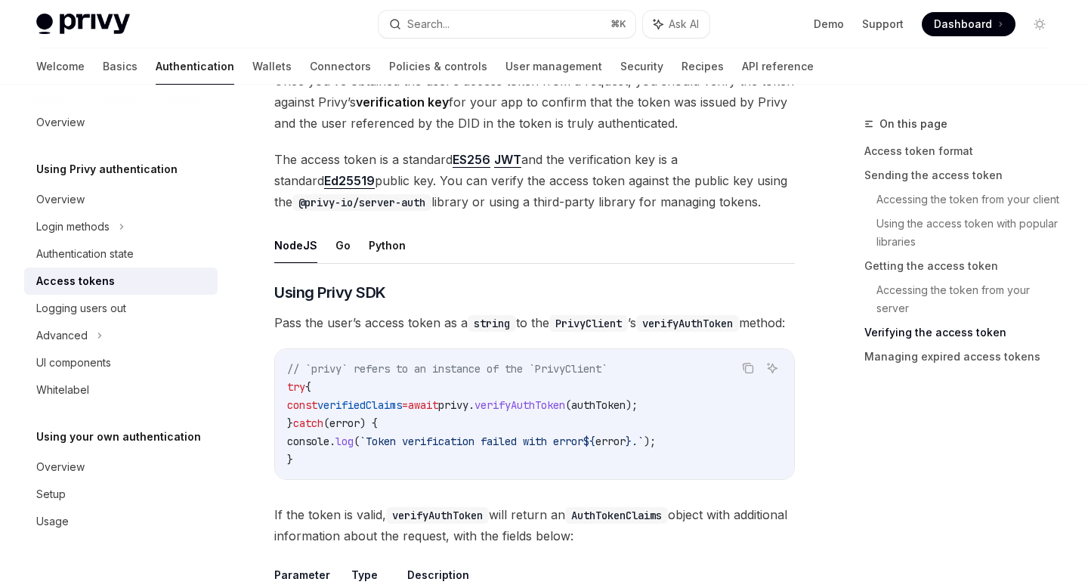
scroll to position [2741, 0]
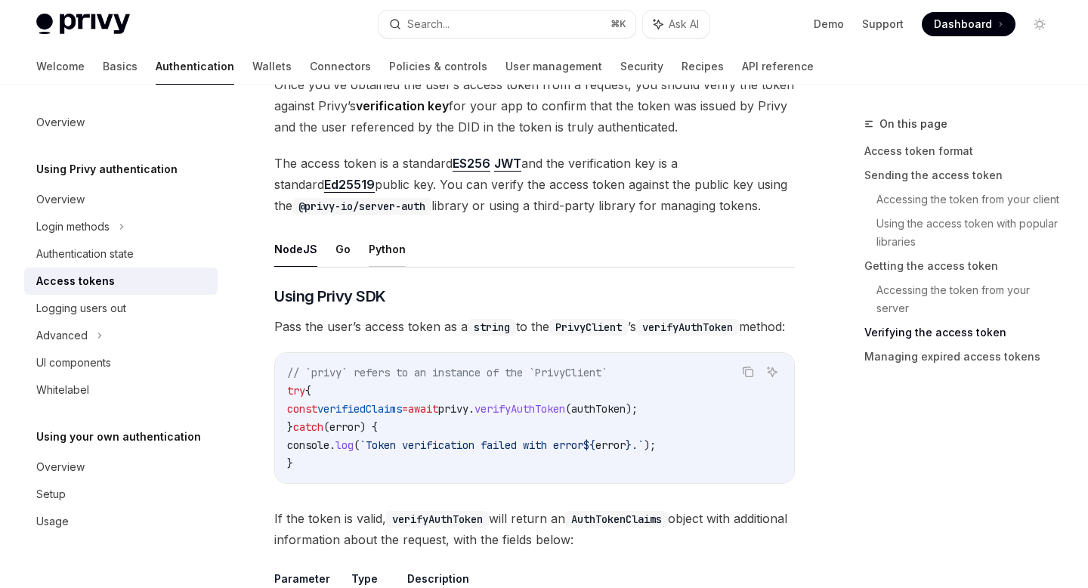
click at [388, 252] on button "Python" at bounding box center [387, 249] width 37 height 36
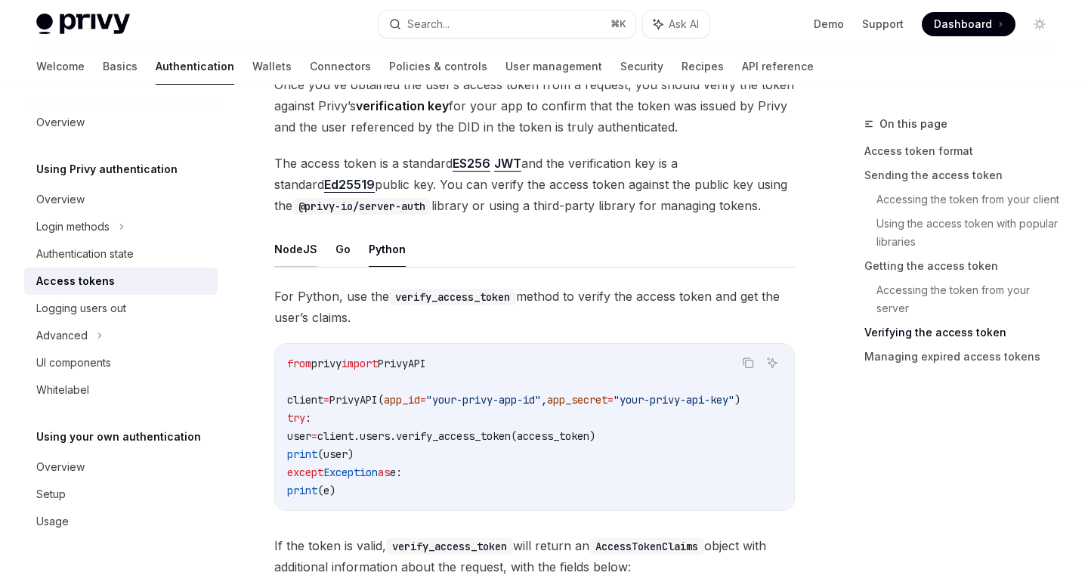
click at [311, 250] on button "NodeJS" at bounding box center [295, 249] width 43 height 36
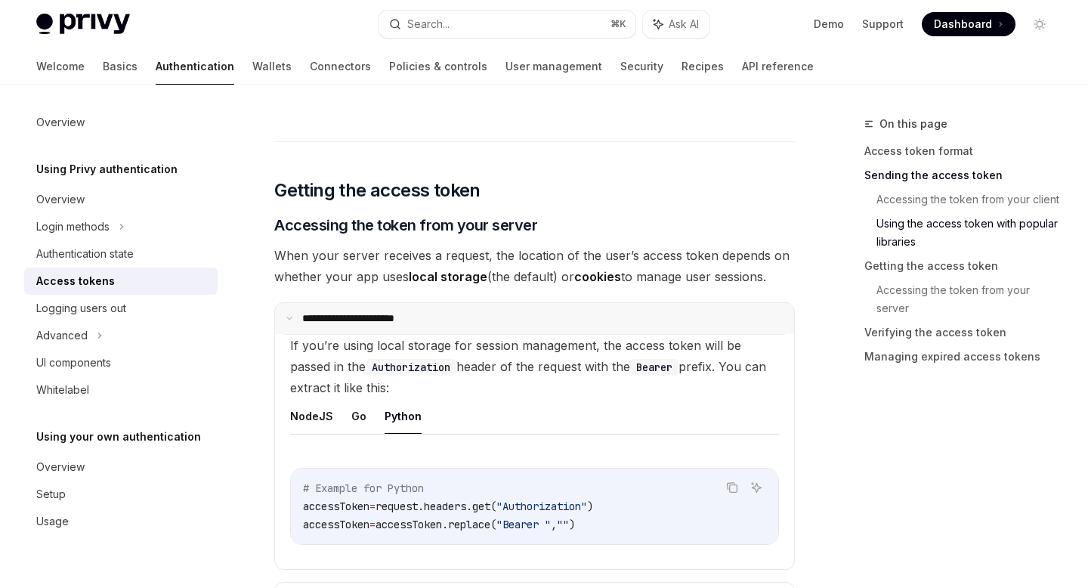
scroll to position [1795, 0]
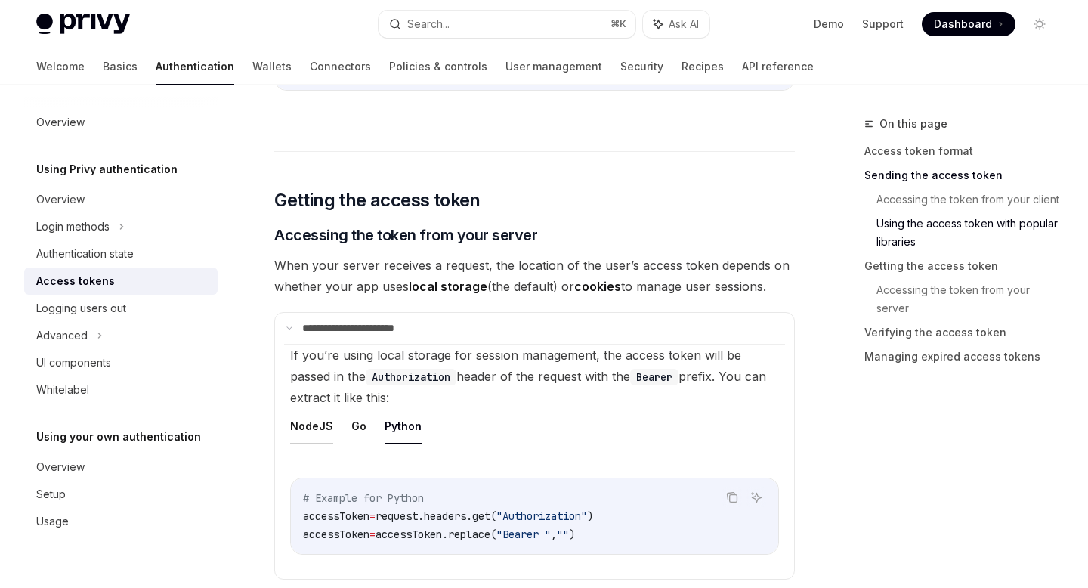
click at [306, 425] on button "NodeJS" at bounding box center [311, 426] width 43 height 36
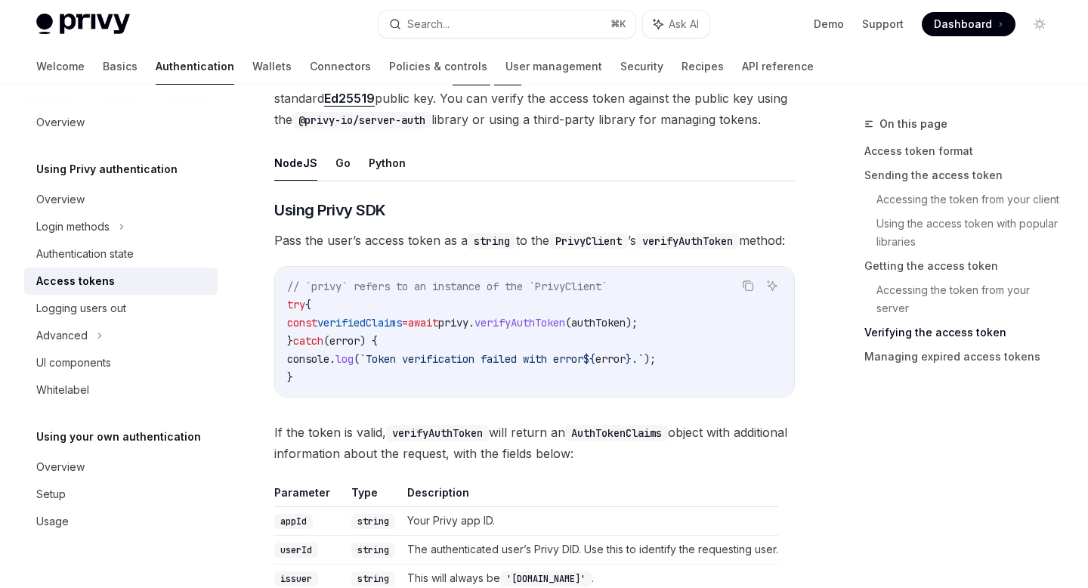
scroll to position [2920, 0]
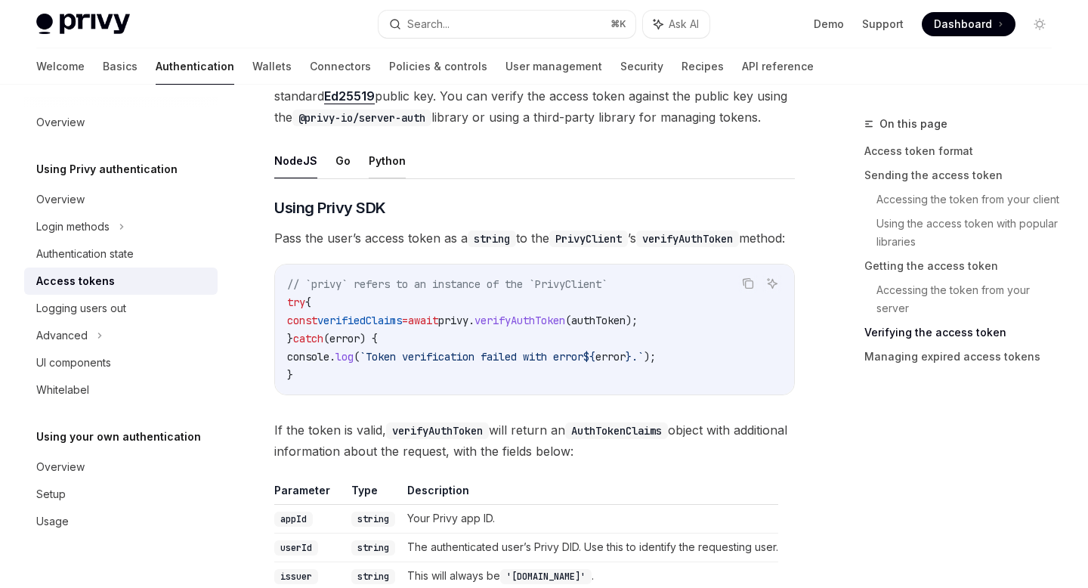
click at [373, 168] on button "Python" at bounding box center [387, 161] width 37 height 36
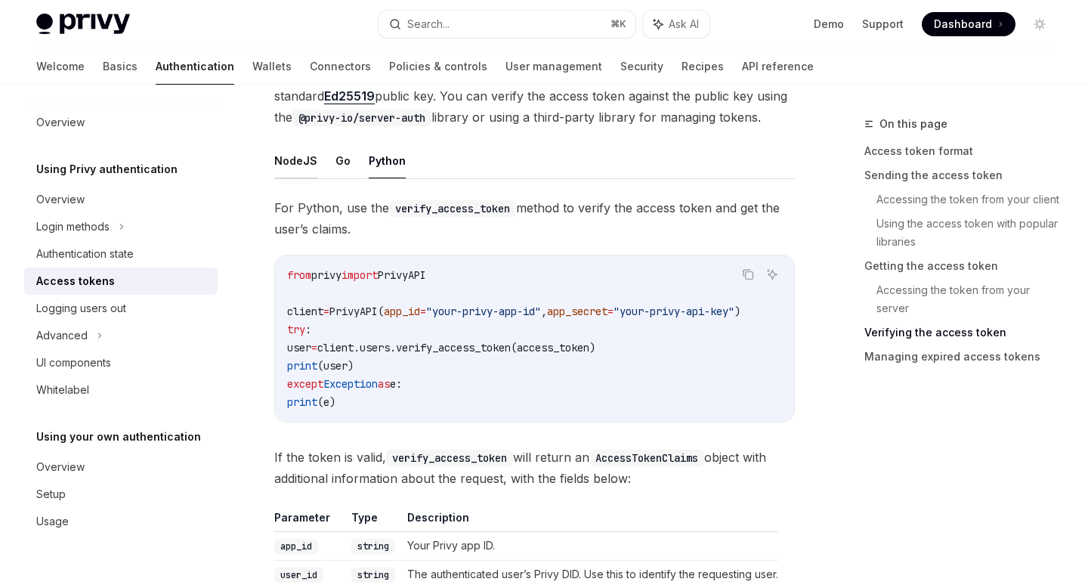
click at [312, 174] on button "NodeJS" at bounding box center [295, 161] width 43 height 36
type textarea "*"
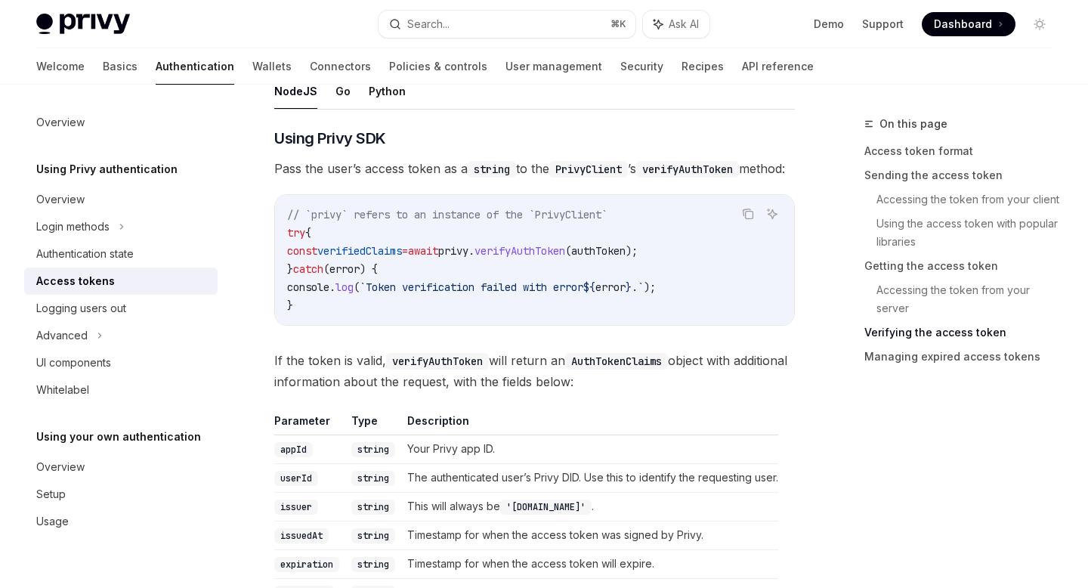
scroll to position [2980, 0]
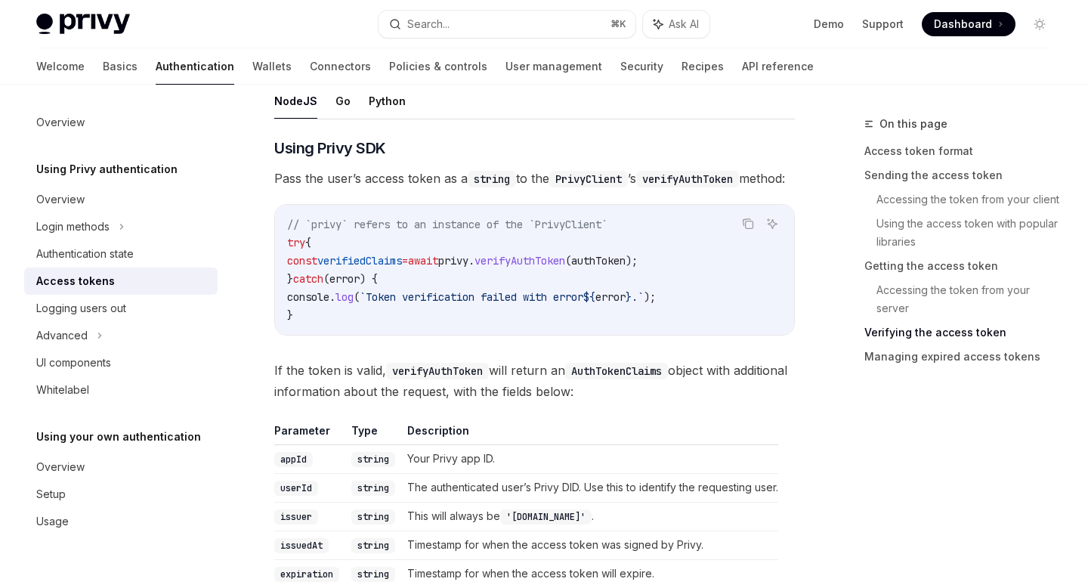
click at [469, 268] on span "privy" at bounding box center [453, 261] width 30 height 14
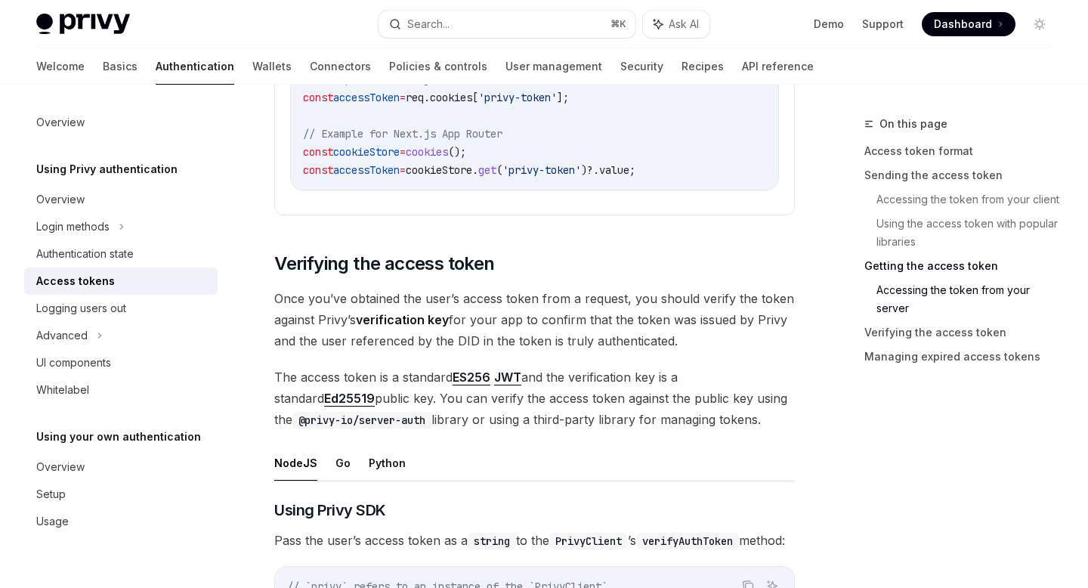
scroll to position [2608, 0]
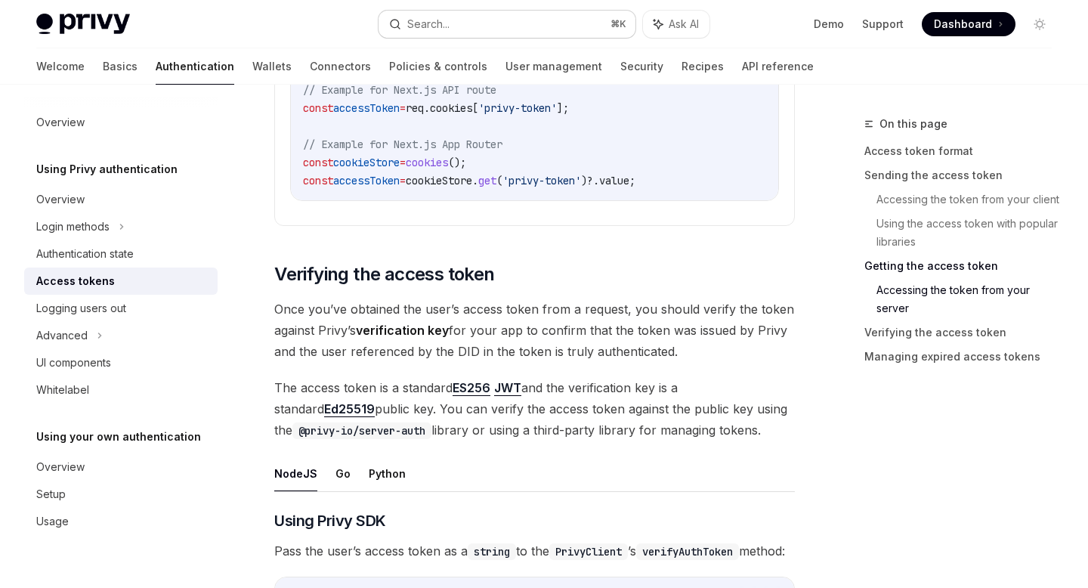
click at [436, 28] on div "Search..." at bounding box center [428, 24] width 42 height 18
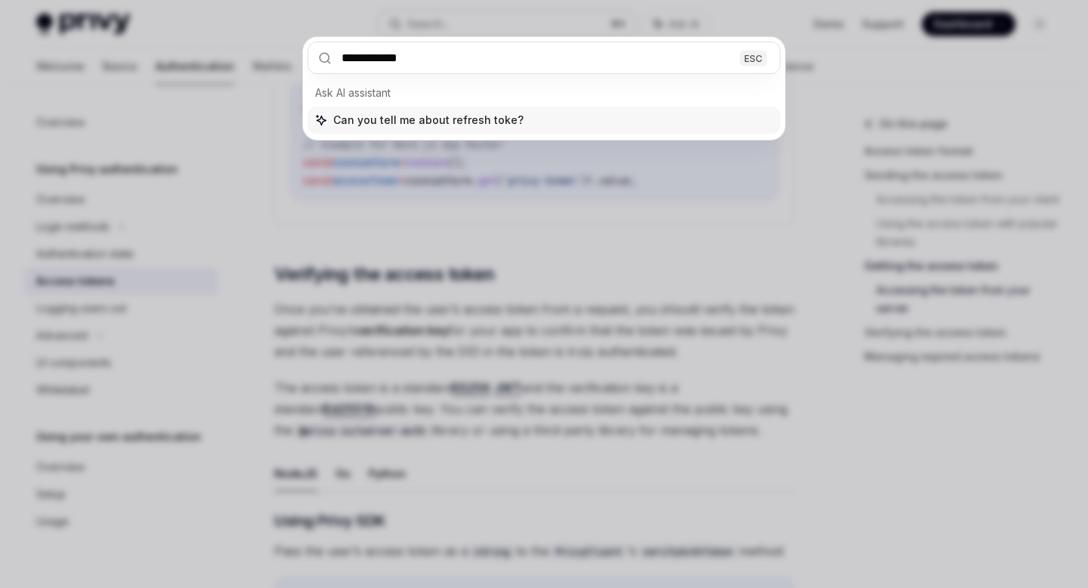
type input "**********"
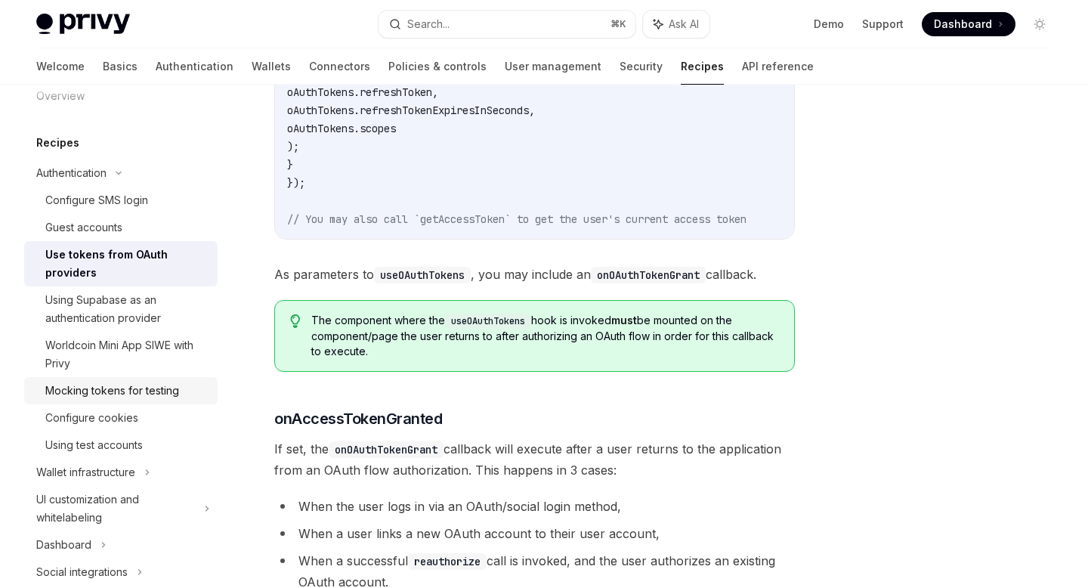
scroll to position [31, 0]
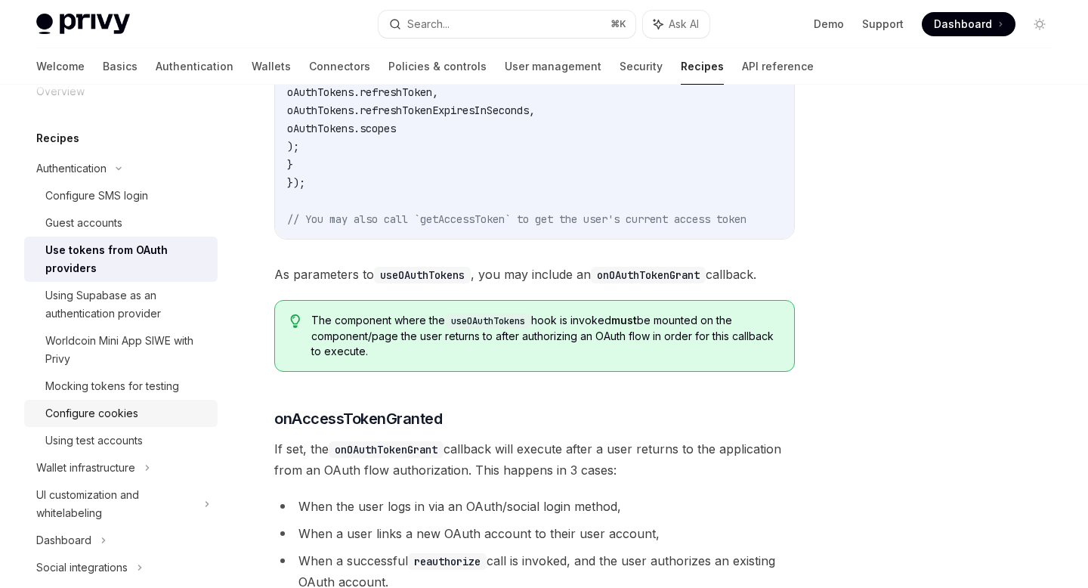
click at [145, 418] on div "Configure cookies" at bounding box center [126, 413] width 163 height 18
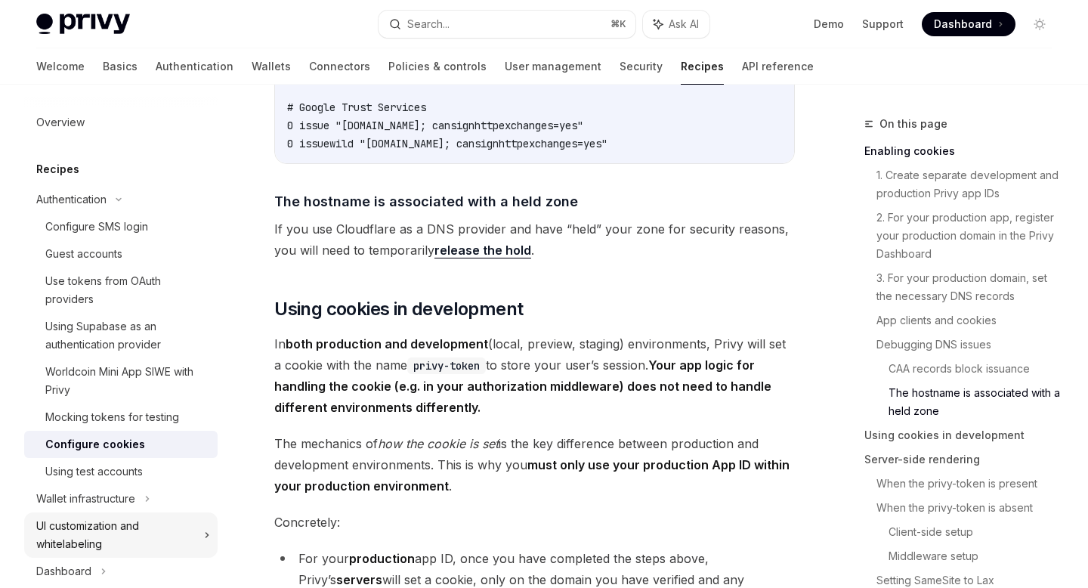
scroll to position [2221, 0]
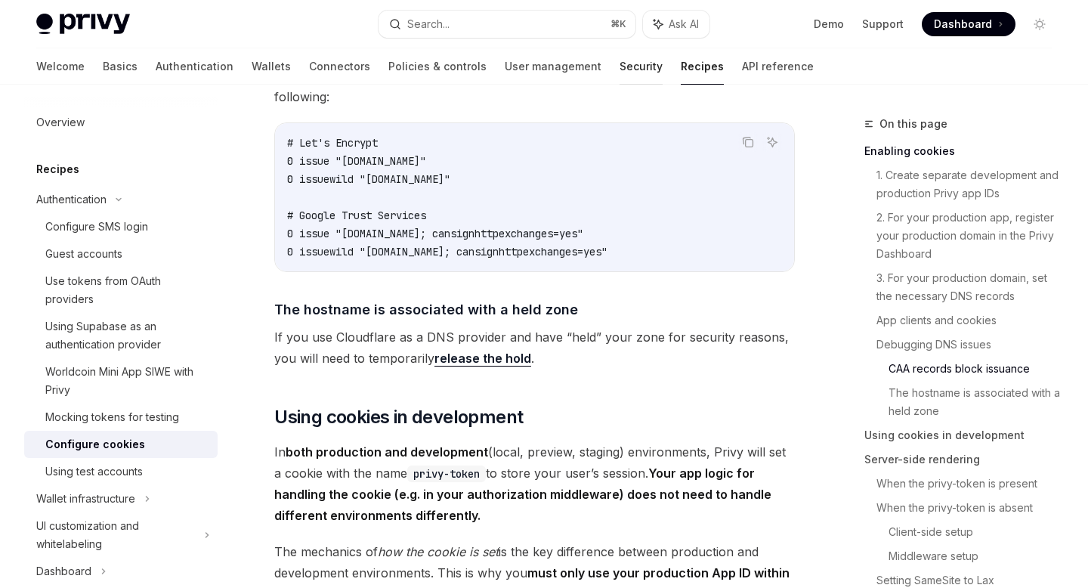
click at [620, 74] on link "Security" at bounding box center [641, 66] width 43 height 36
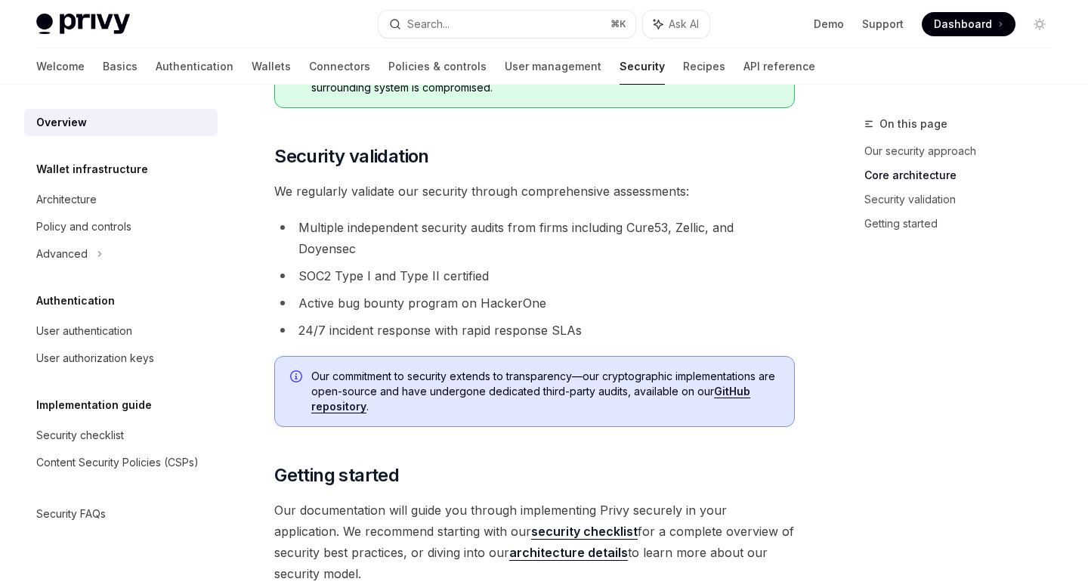
scroll to position [1202, 0]
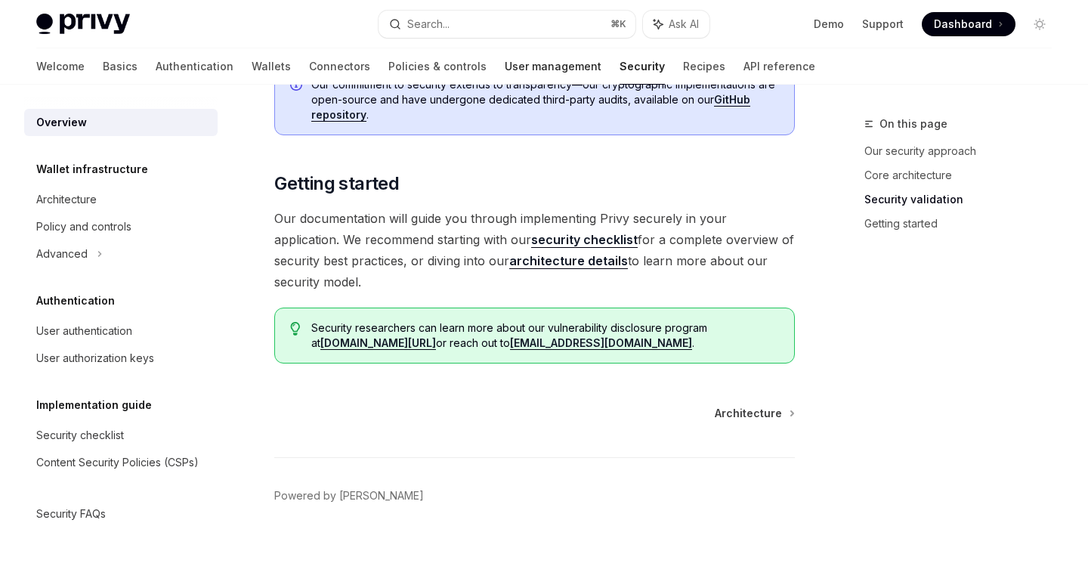
click at [505, 73] on link "User management" at bounding box center [553, 66] width 97 height 36
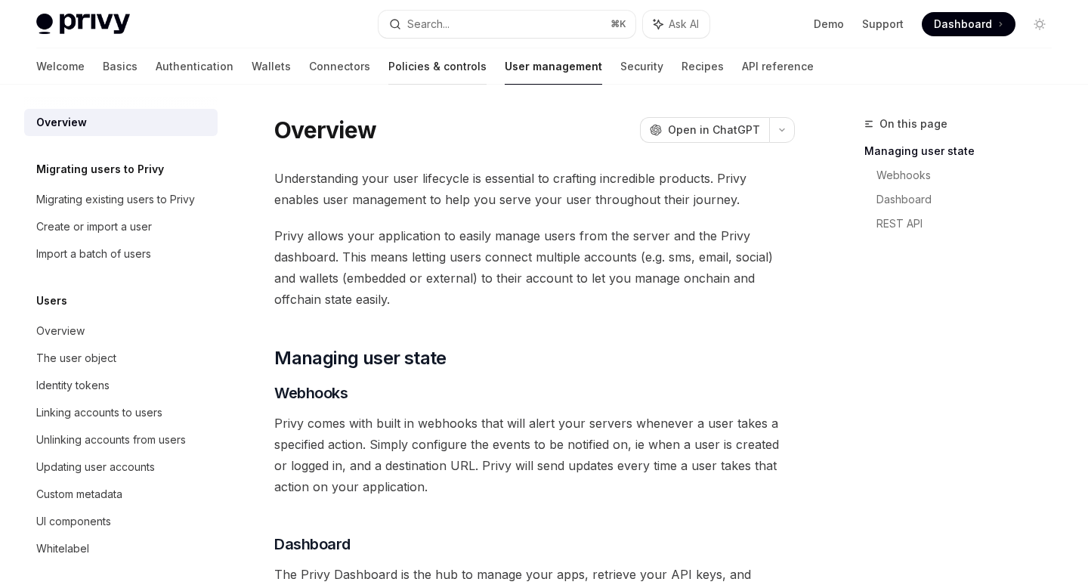
click at [388, 74] on link "Policies & controls" at bounding box center [437, 66] width 98 height 36
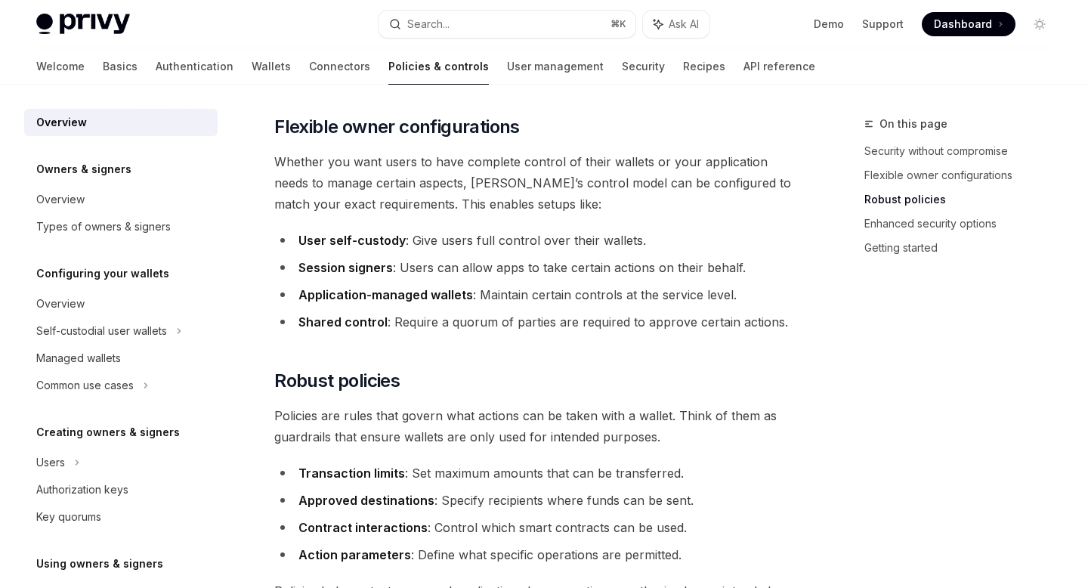
scroll to position [97, 0]
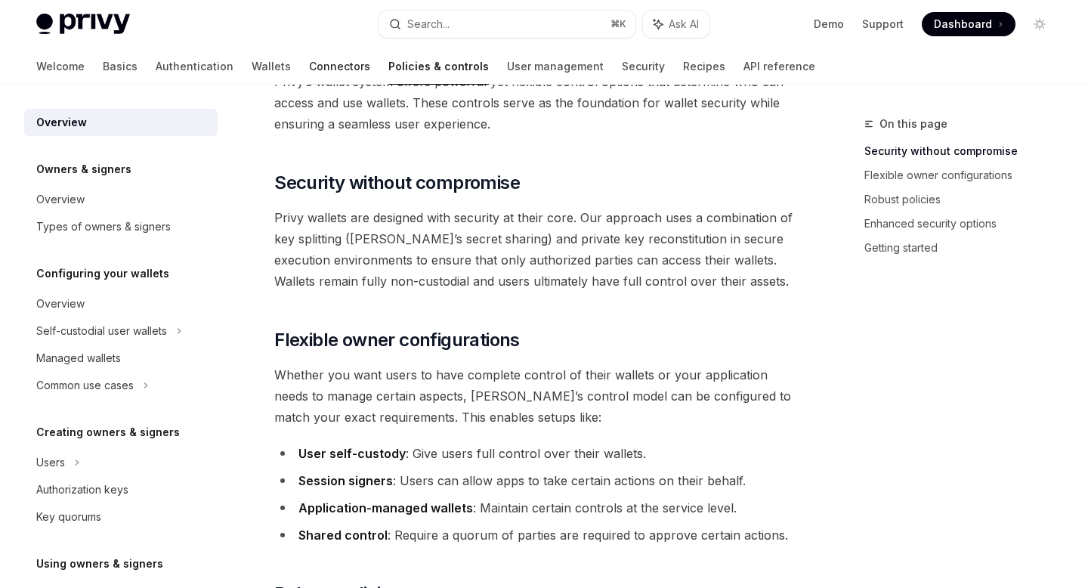
click at [309, 66] on link "Connectors" at bounding box center [339, 66] width 61 height 36
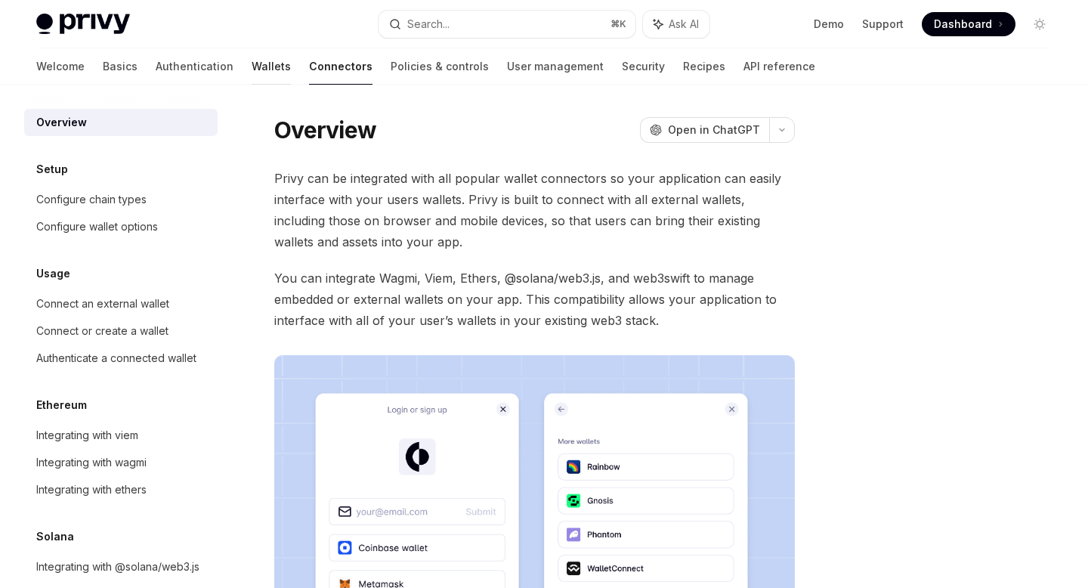
click at [252, 60] on link "Wallets" at bounding box center [271, 66] width 39 height 36
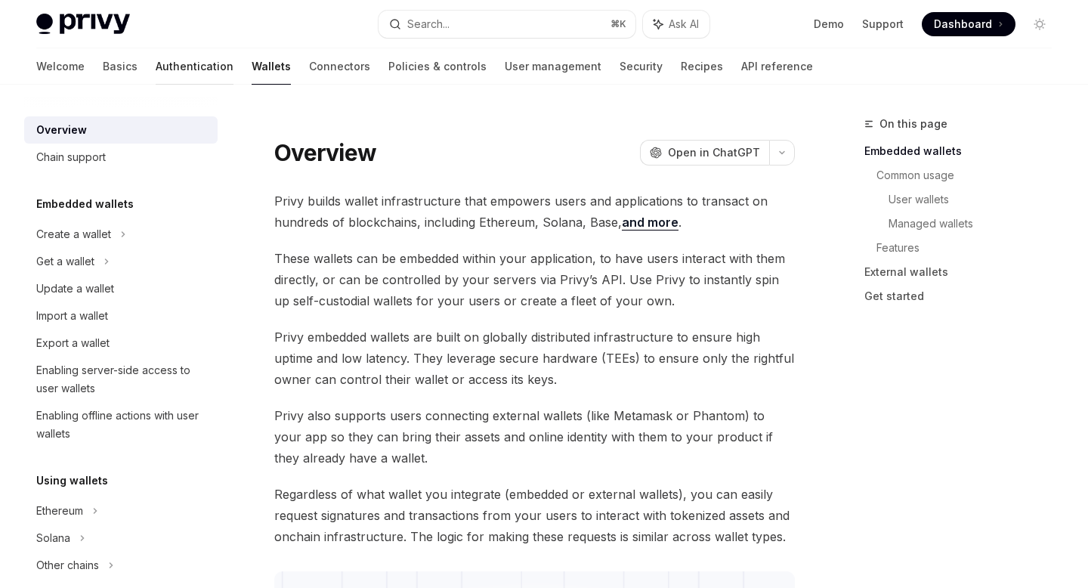
click at [156, 70] on link "Authentication" at bounding box center [195, 66] width 78 height 36
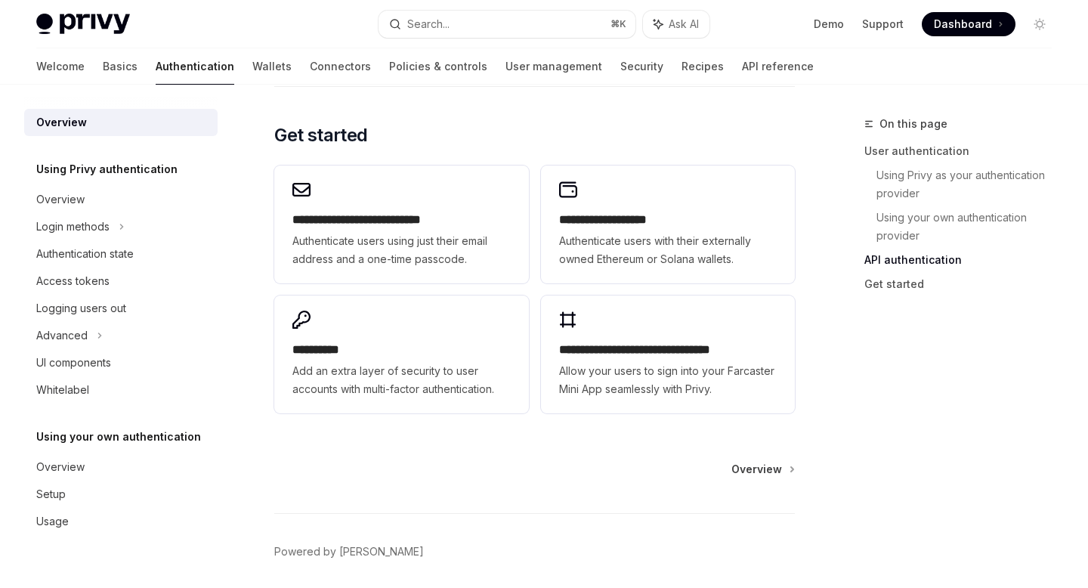
scroll to position [1309, 0]
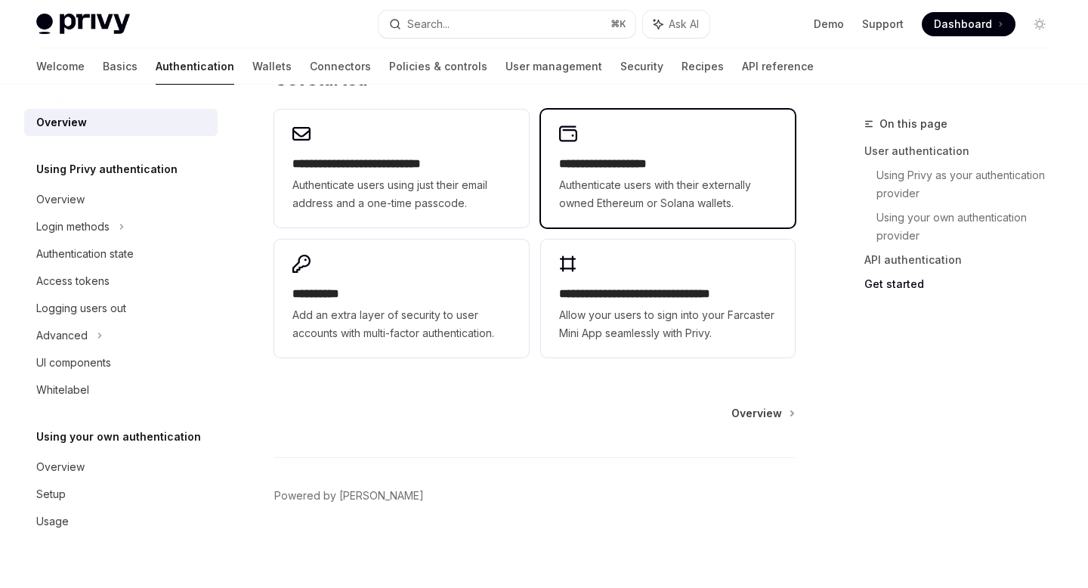
click at [645, 195] on span "Authenticate users with their externally owned Ethereum or Solana wallets." at bounding box center [668, 194] width 218 height 36
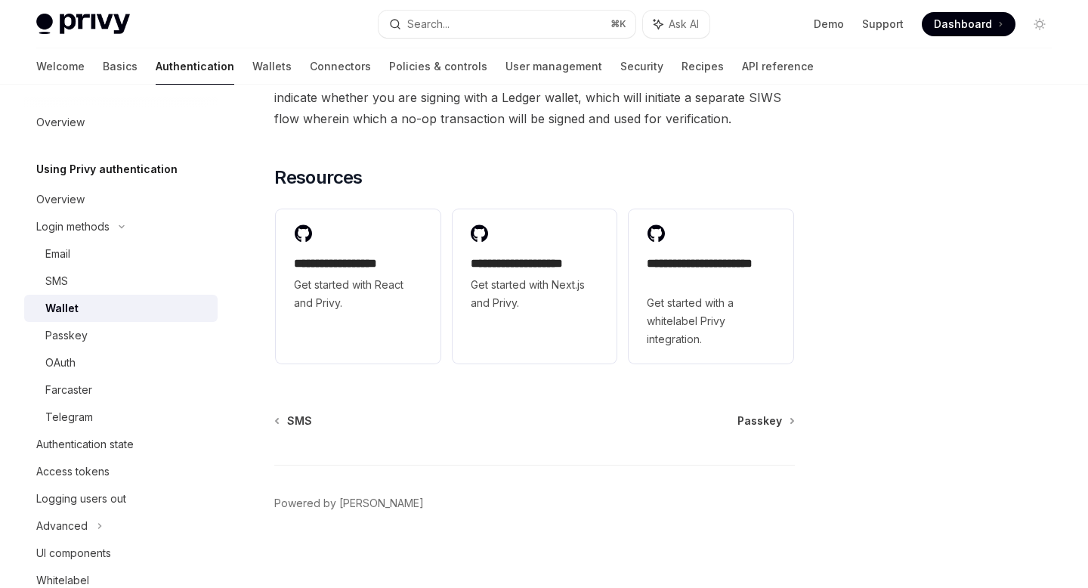
scroll to position [1630, 0]
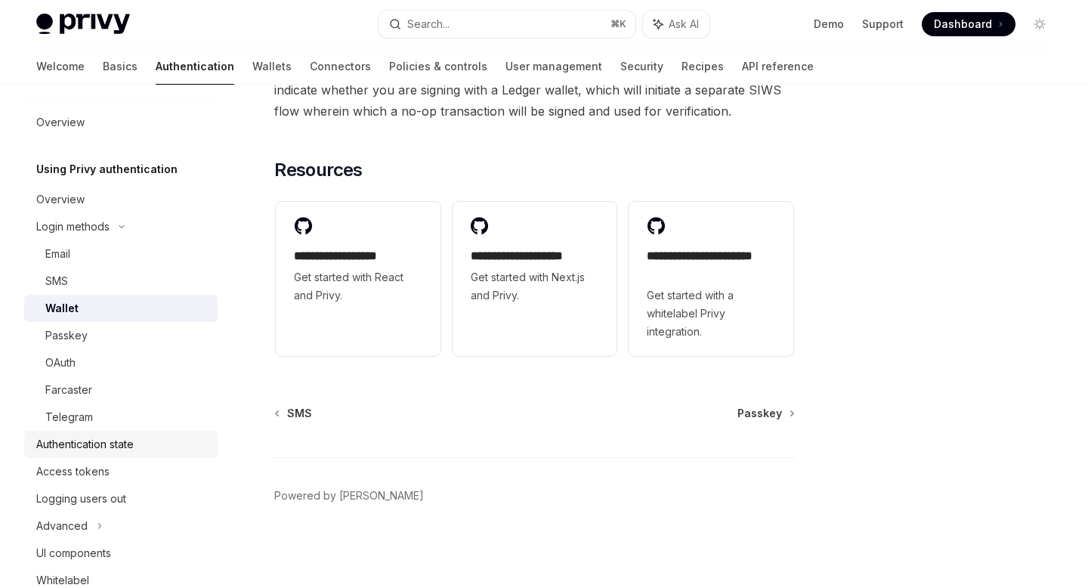
click at [152, 437] on div "Authentication state" at bounding box center [122, 444] width 172 height 18
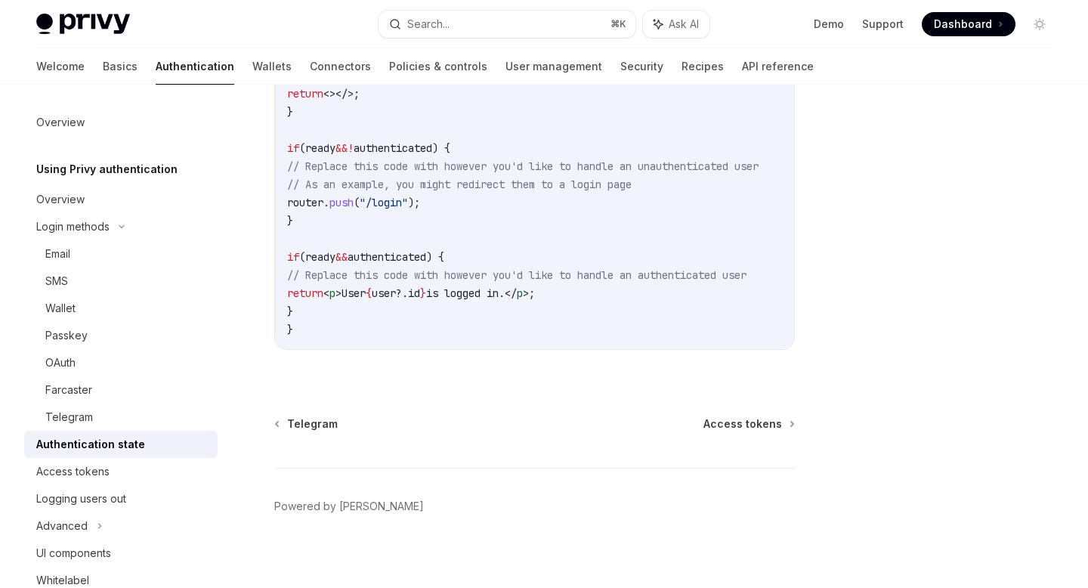
scroll to position [699, 0]
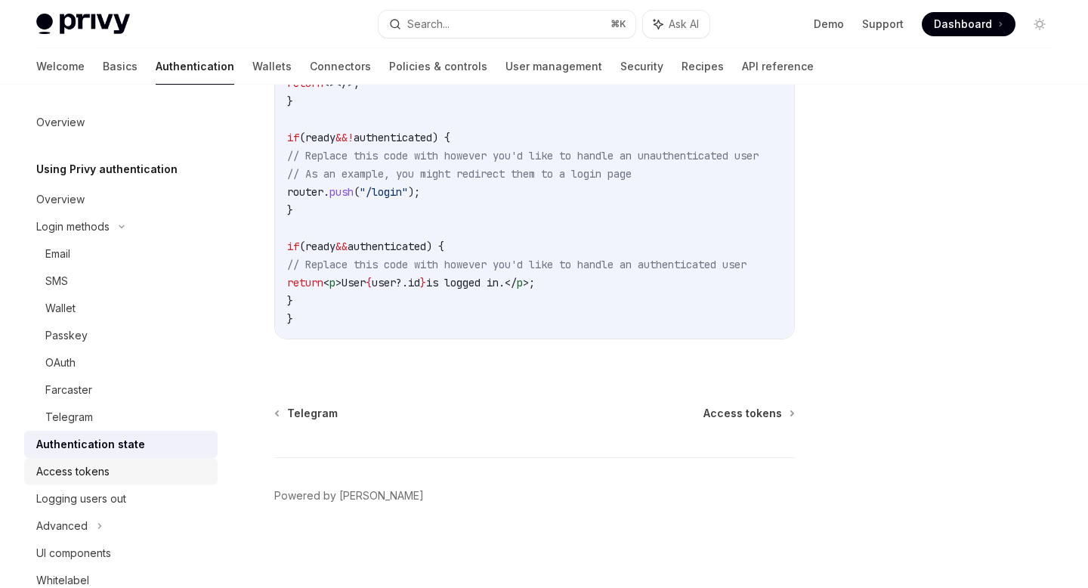
click at [151, 465] on div "Access tokens" at bounding box center [122, 472] width 172 height 18
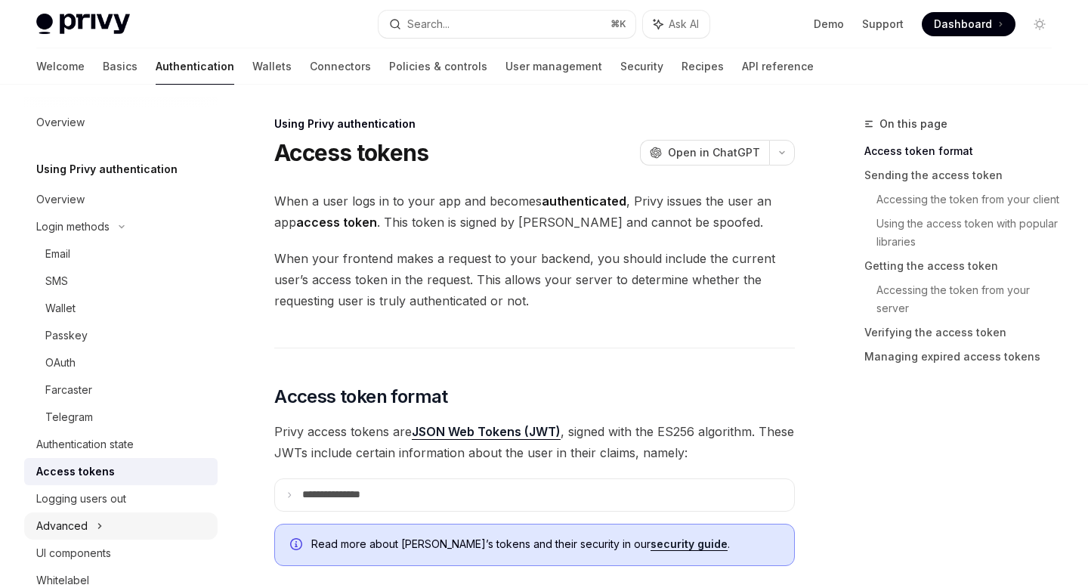
click at [110, 524] on div "Advanced" at bounding box center [120, 525] width 193 height 27
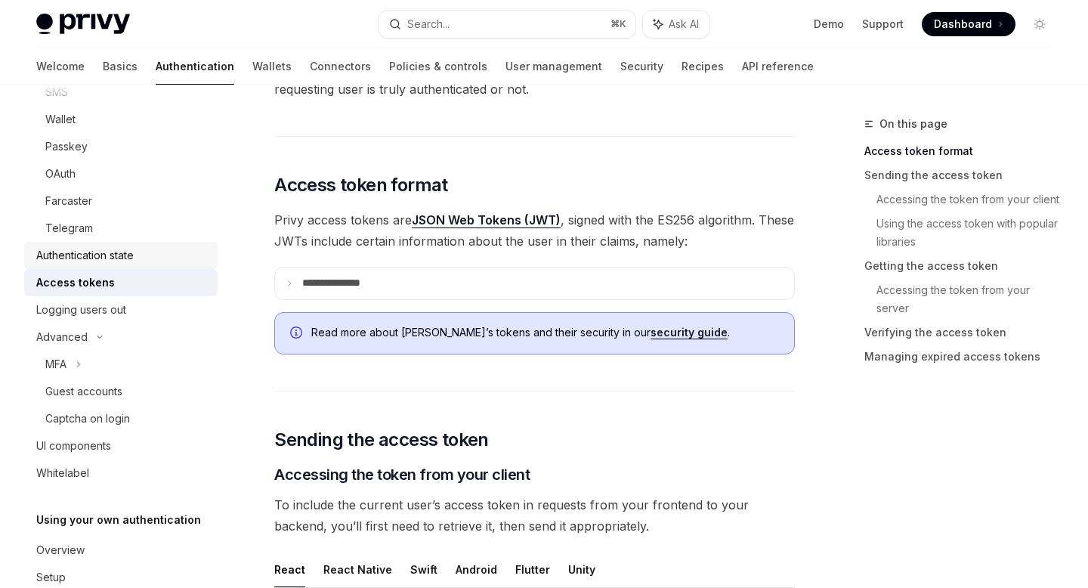
scroll to position [249, 0]
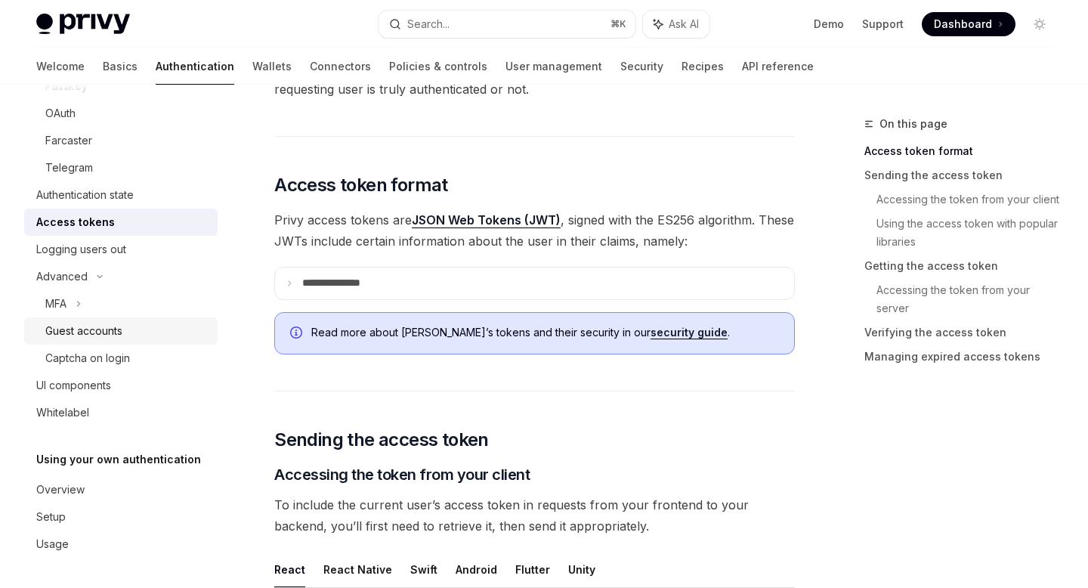
click at [113, 336] on div "Guest accounts" at bounding box center [83, 331] width 77 height 18
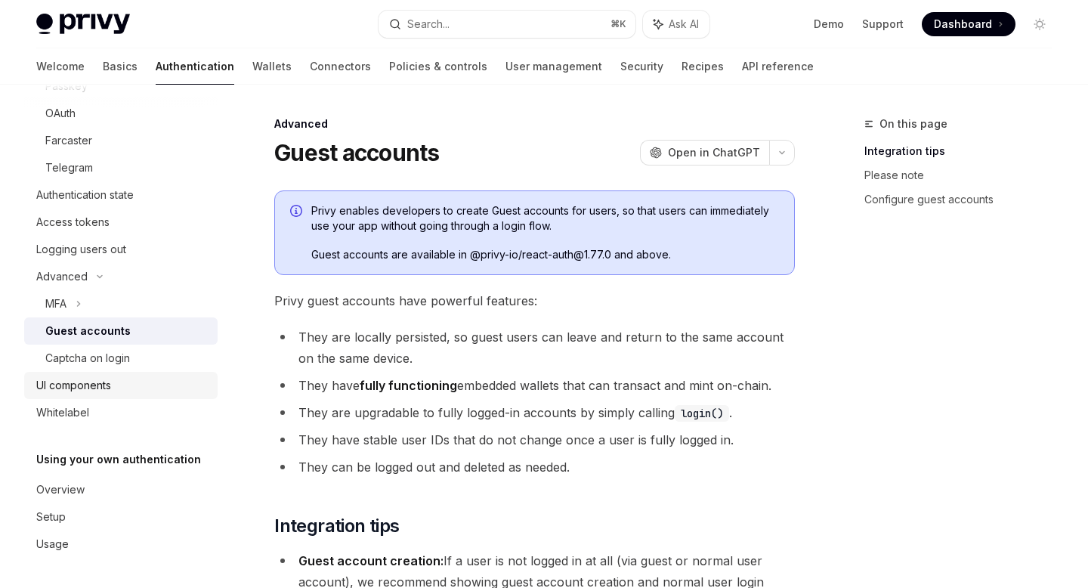
click at [122, 388] on div "UI components" at bounding box center [122, 385] width 172 height 18
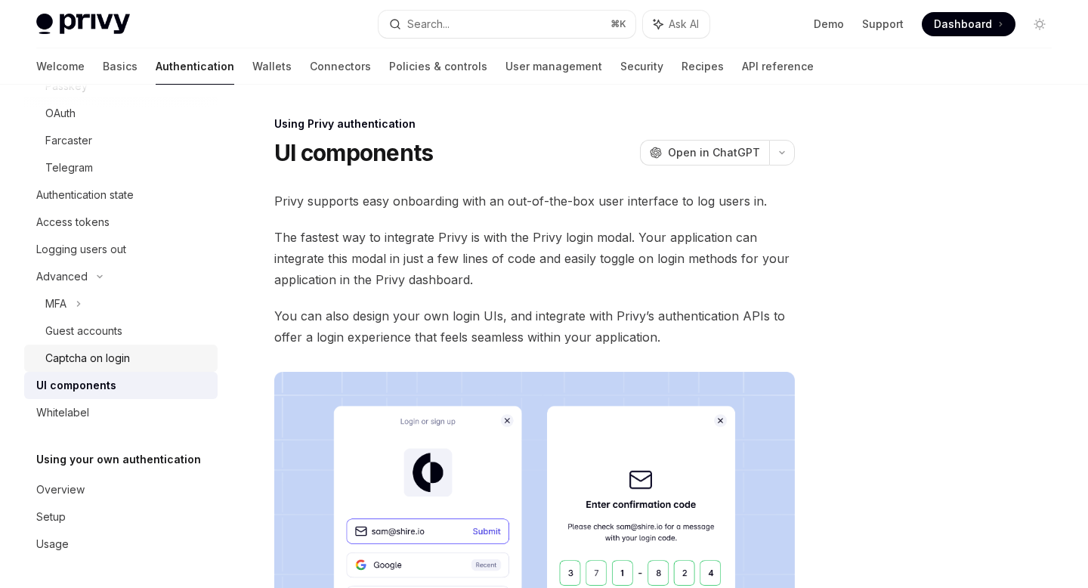
click at [125, 356] on div "Captcha on login" at bounding box center [87, 358] width 85 height 18
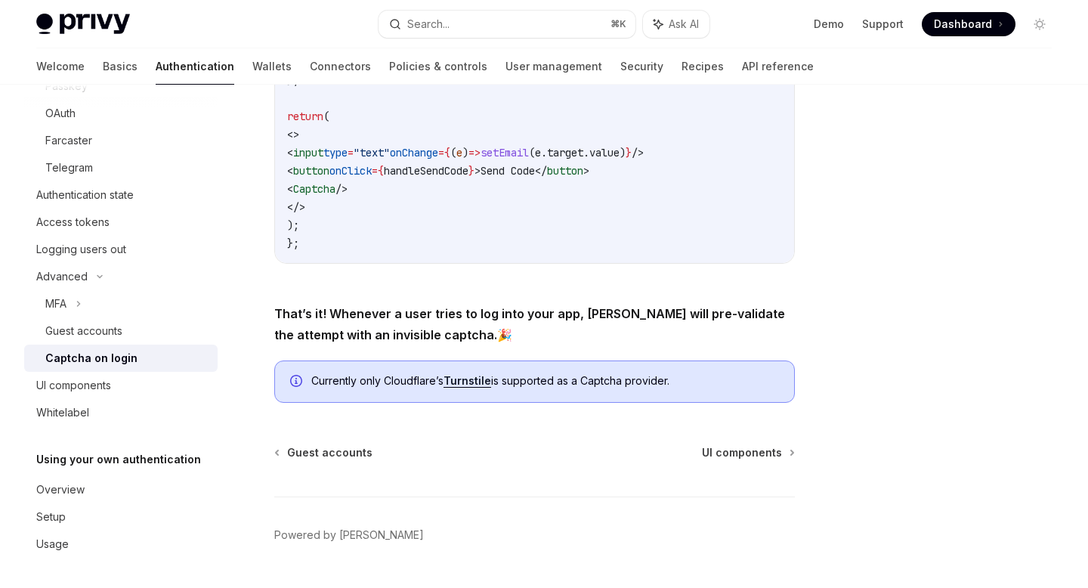
scroll to position [587, 0]
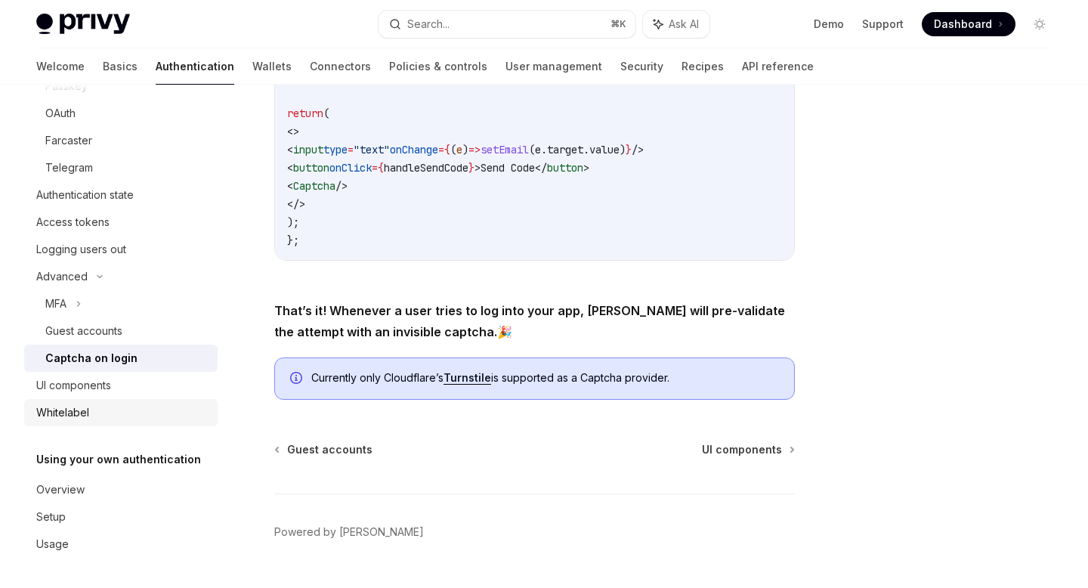
click at [129, 416] on div "Whitelabel" at bounding box center [122, 413] width 172 height 18
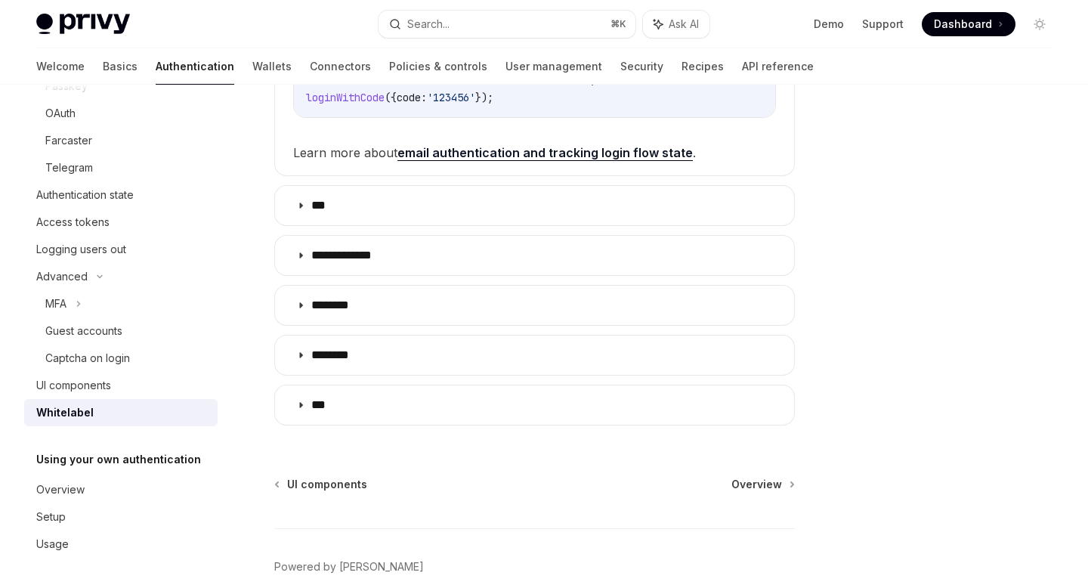
scroll to position [531, 0]
click at [345, 481] on span "UI components" at bounding box center [327, 482] width 80 height 15
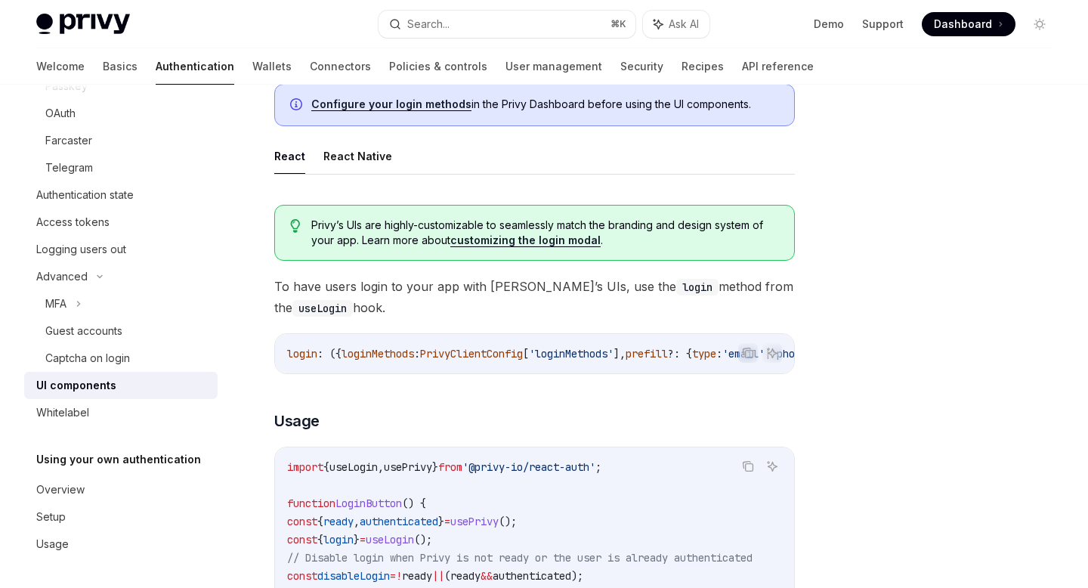
scroll to position [689, 0]
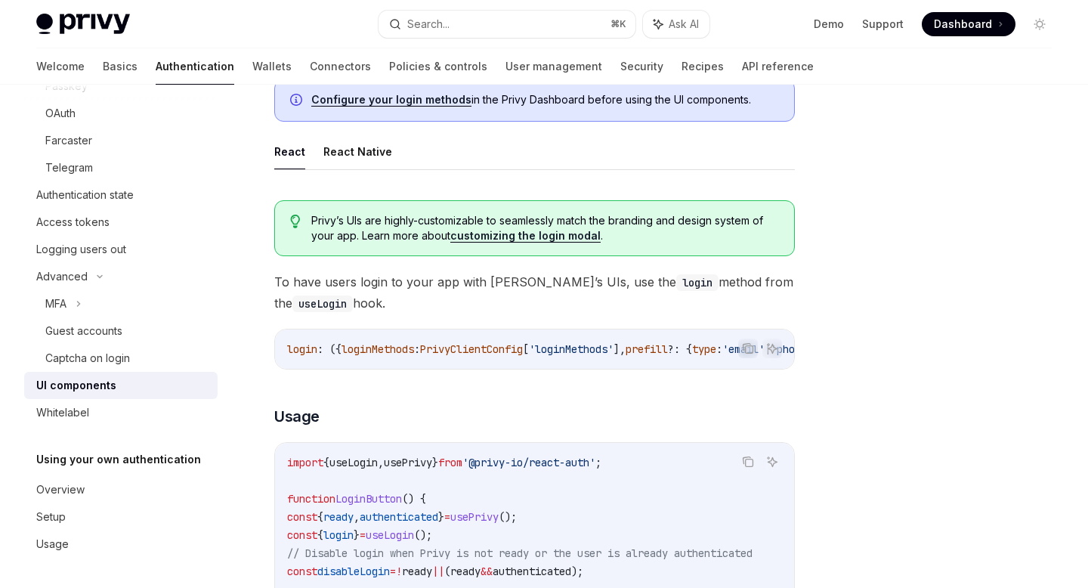
click at [522, 238] on link "customizing the login modal" at bounding box center [525, 236] width 150 height 14
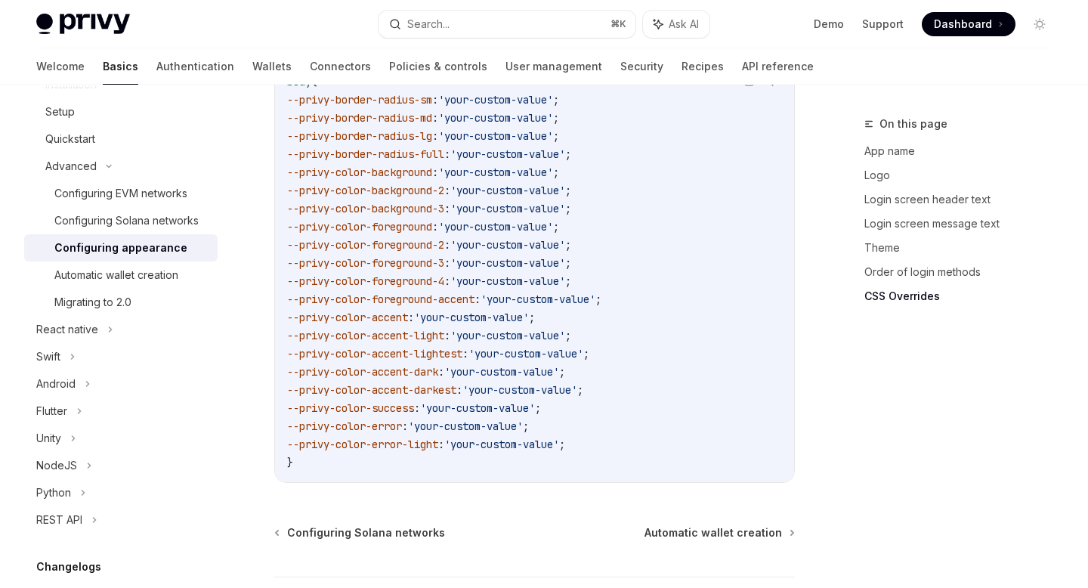
scroll to position [4002, 0]
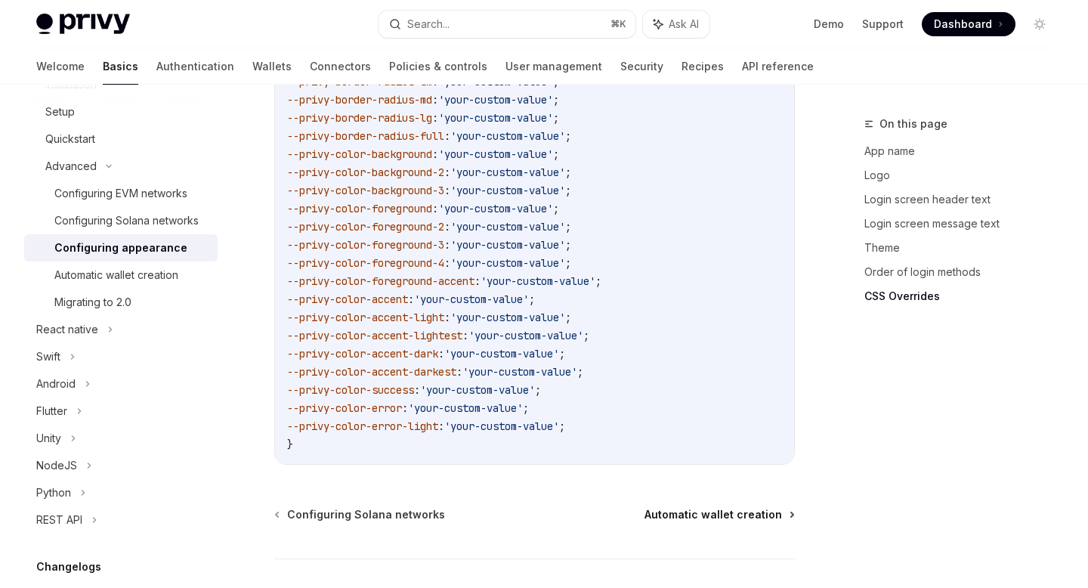
click at [710, 507] on span "Automatic wallet creation" at bounding box center [714, 514] width 138 height 15
type textarea "*"
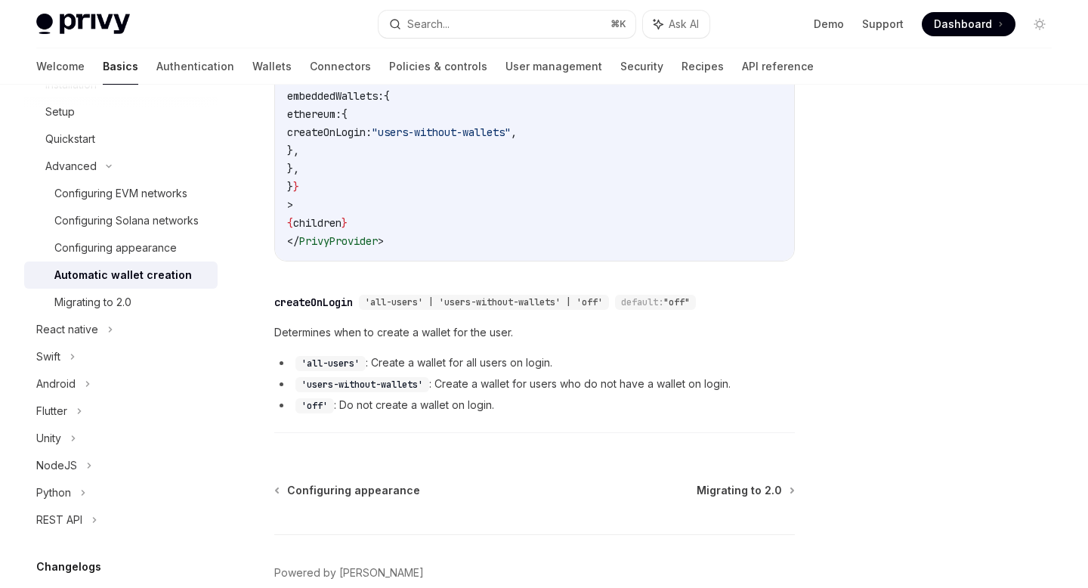
scroll to position [603, 0]
